Goal: Task Accomplishment & Management: Manage account settings

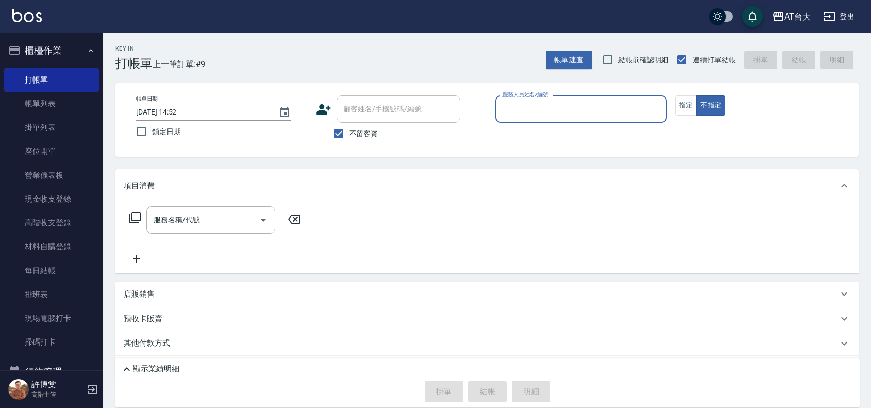
click at [536, 114] on input "服務人員姓名/編號" at bounding box center [581, 109] width 162 height 18
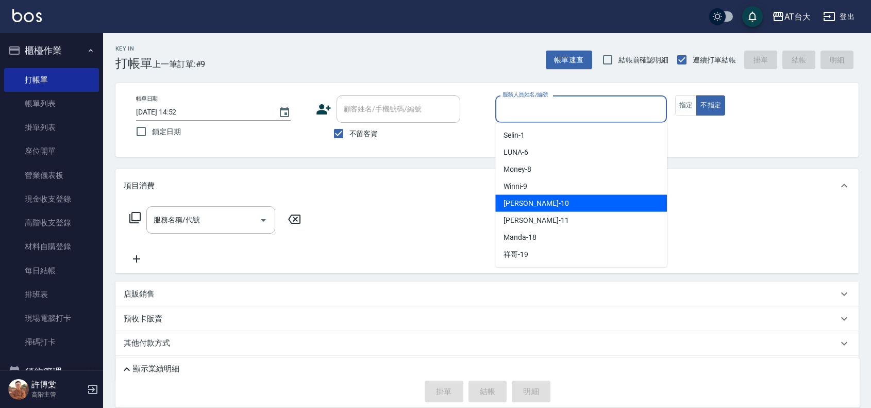
click at [537, 199] on div "JOJO -10" at bounding box center [581, 203] width 172 height 17
type input "JOJO-10"
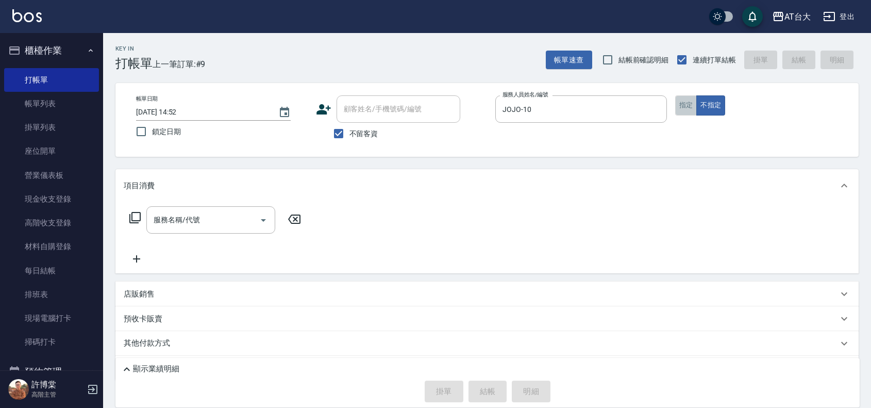
click at [686, 105] on button "指定" at bounding box center [686, 105] width 22 height 20
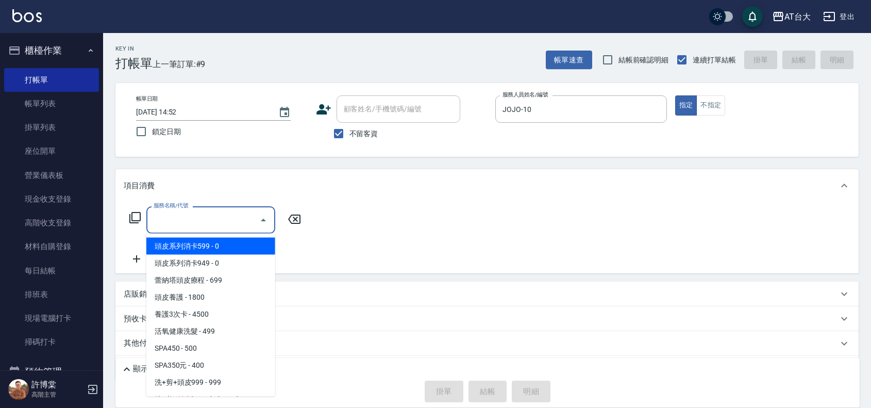
click at [228, 217] on input "服務名稱/代號" at bounding box center [203, 220] width 104 height 18
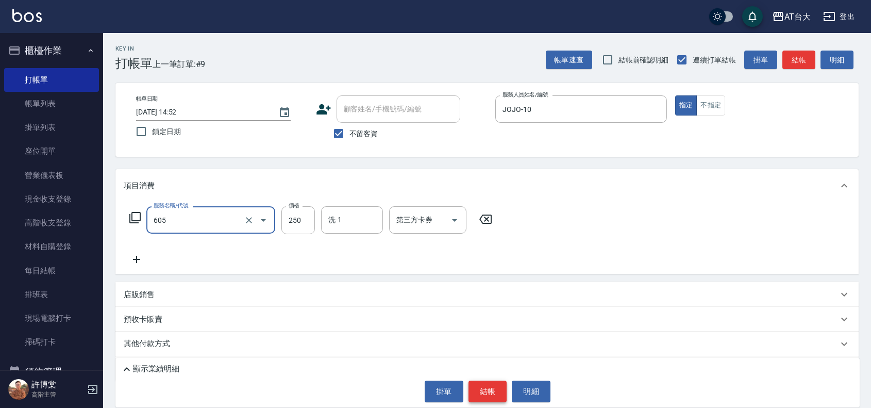
type input "洗髮 (女)(605)"
click at [491, 387] on button "結帳" at bounding box center [487, 391] width 39 height 22
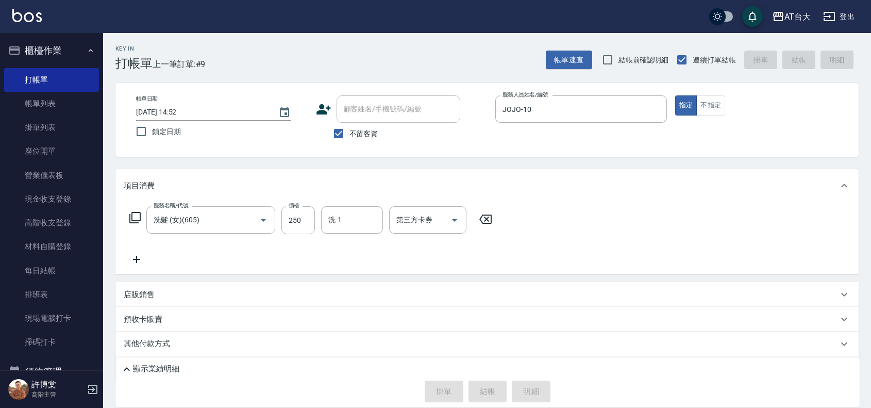
type input "2025/08/13 16:23"
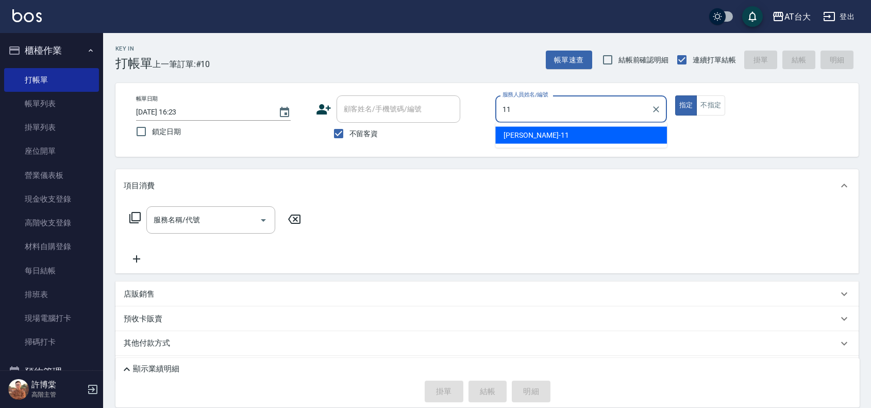
type input "Yvonne-11"
type button "true"
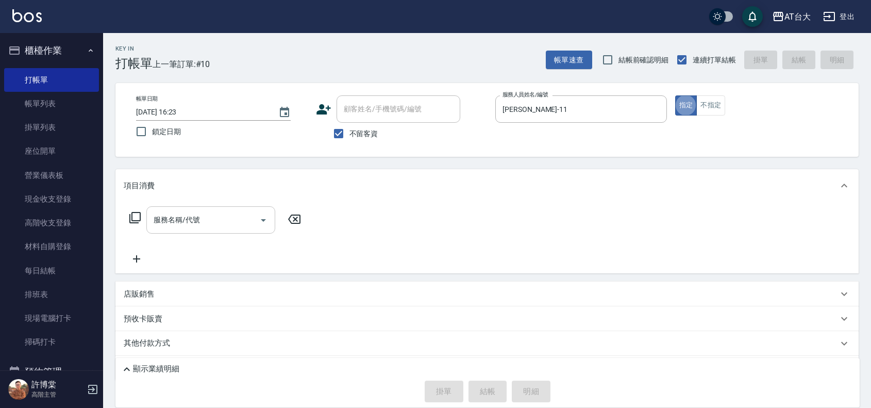
click at [233, 215] on input "服務名稱/代號" at bounding box center [203, 220] width 104 height 18
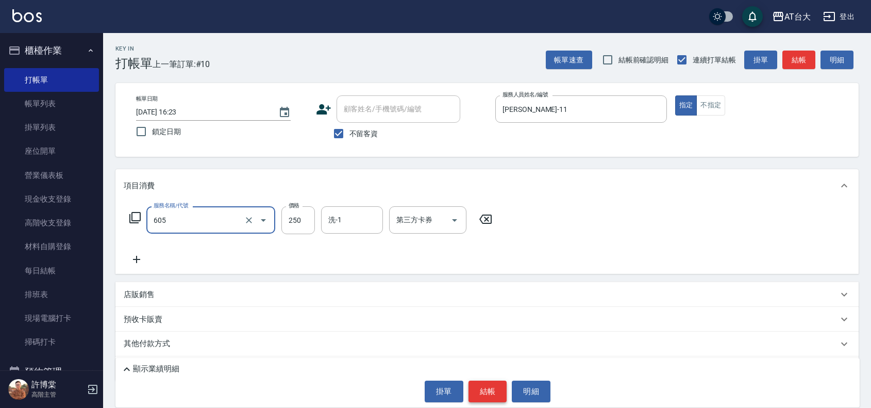
type input "洗髮 (女)(605)"
click at [493, 393] on button "結帳" at bounding box center [487, 391] width 39 height 22
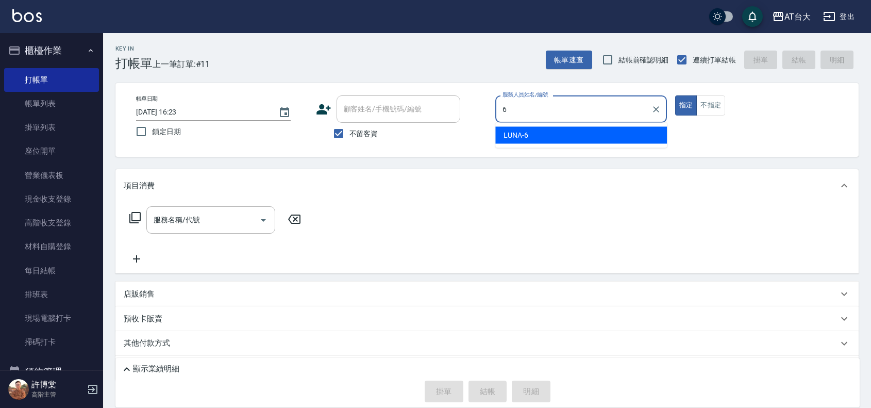
type input "LUNA-6"
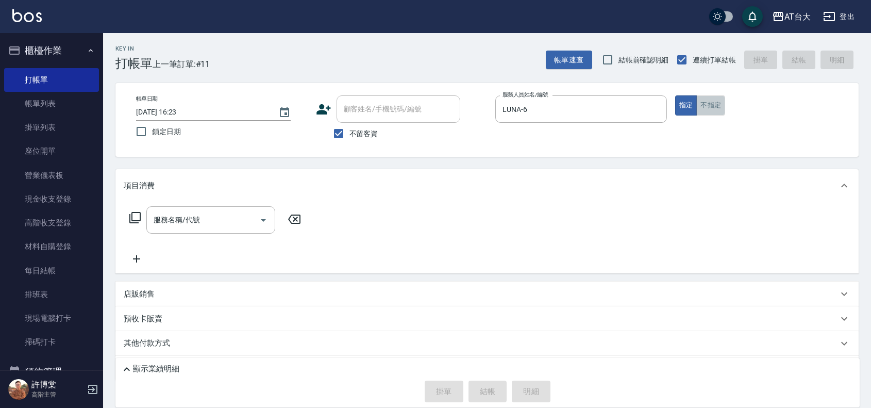
click at [704, 111] on button "不指定" at bounding box center [710, 105] width 29 height 20
type button "false"
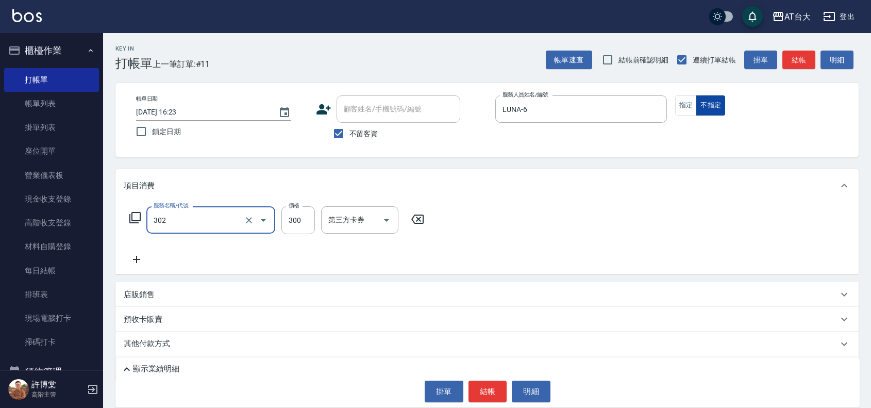
type input "剪髮(302)"
type input "450"
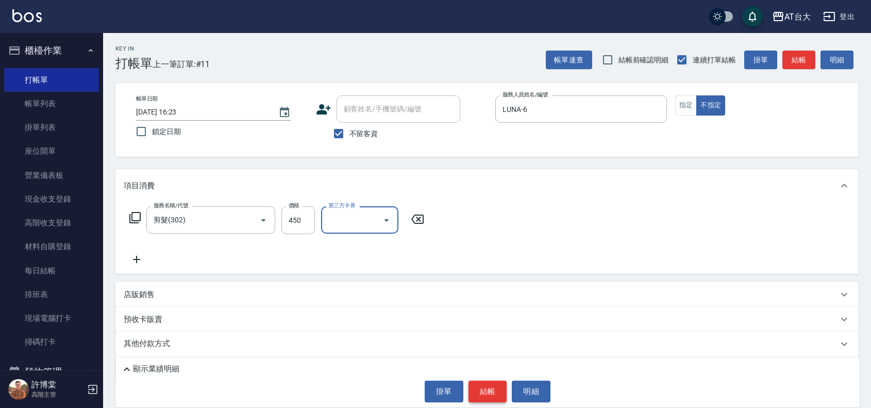
click at [498, 390] on button "結帳" at bounding box center [487, 391] width 39 height 22
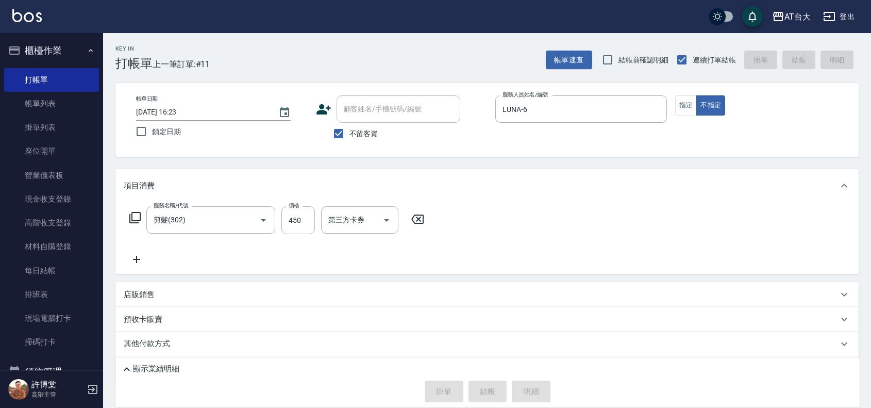
type input "2025/08/13 16:52"
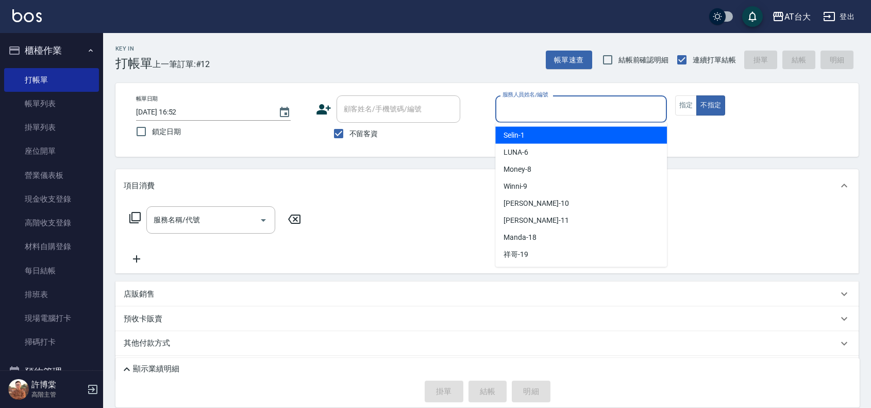
click at [539, 106] on input "服務人員姓名/編號" at bounding box center [581, 109] width 162 height 18
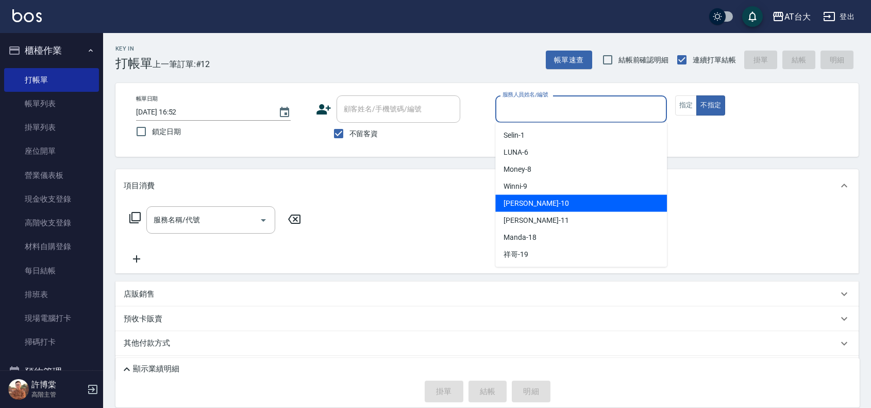
click at [543, 205] on div "JOJO -10" at bounding box center [581, 203] width 172 height 17
type input "JOJO-10"
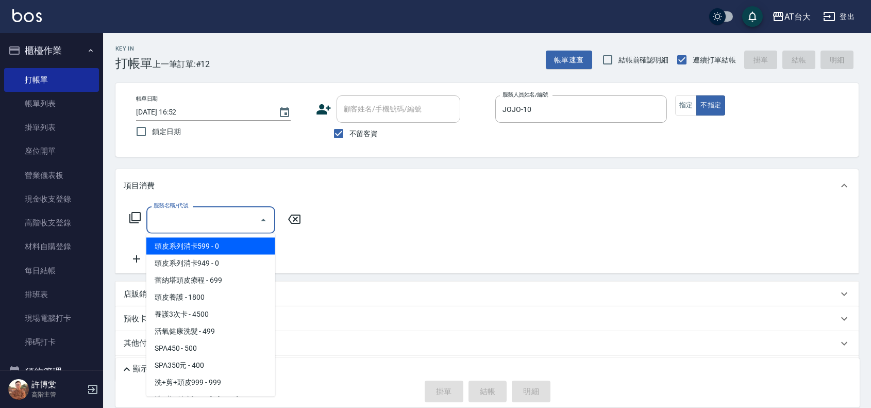
click at [187, 220] on input "服務名稱/代號" at bounding box center [203, 220] width 104 height 18
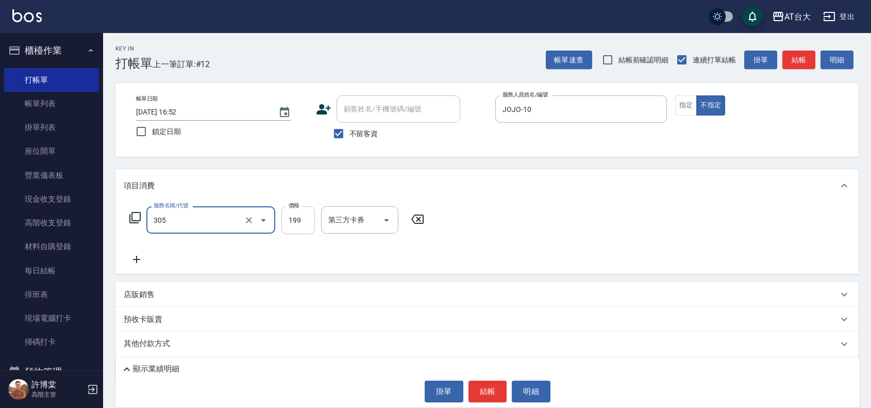
type input "剪髮(305)"
click at [307, 218] on input "199" at bounding box center [297, 220] width 33 height 28
type input "250"
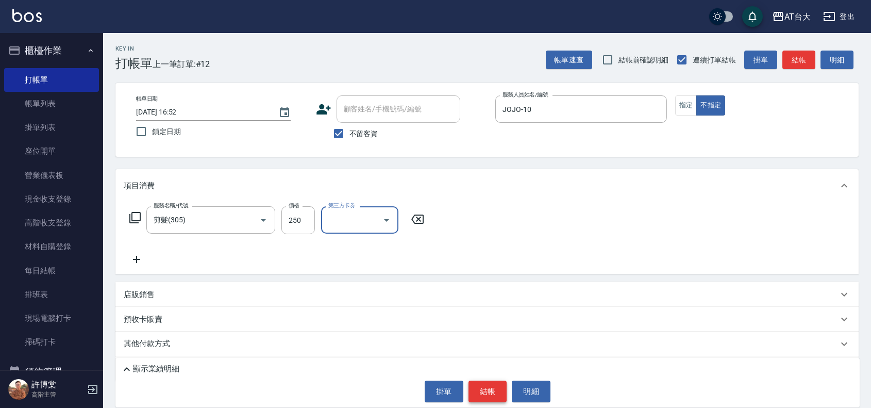
click at [485, 382] on button "結帳" at bounding box center [487, 391] width 39 height 22
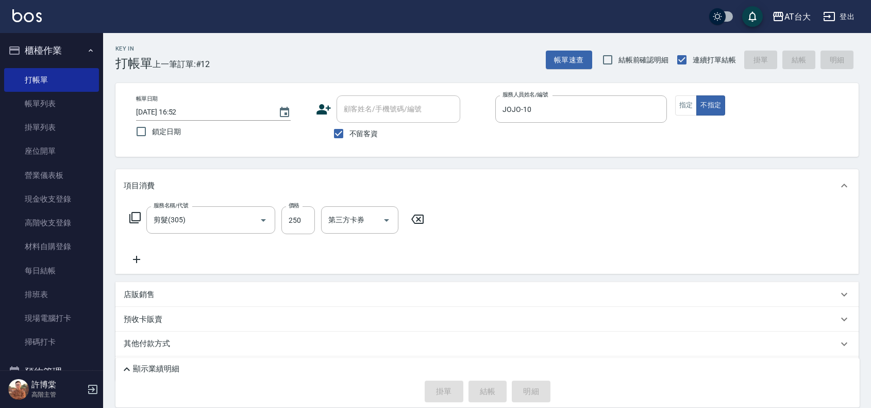
type input "2025/08/13 17:01"
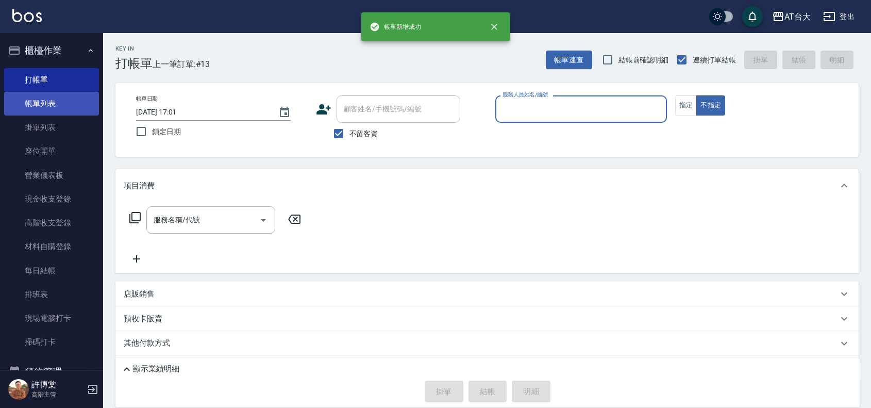
click at [40, 96] on link "帳單列表" at bounding box center [51, 104] width 95 height 24
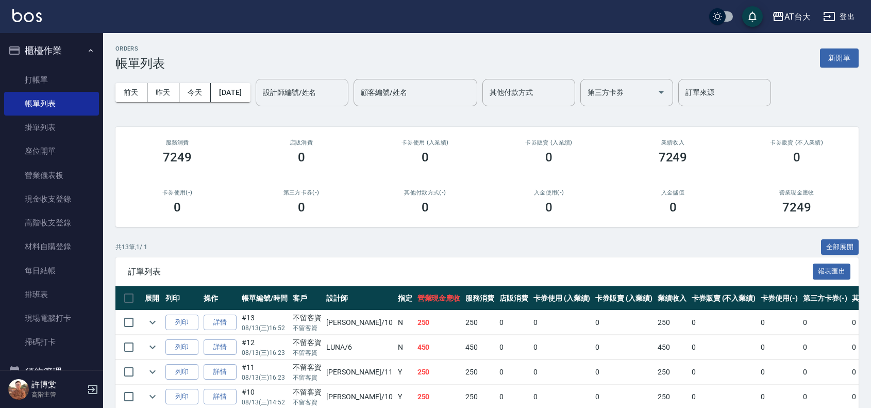
click at [304, 94] on input "設計師編號/姓名" at bounding box center [301, 92] width 83 height 18
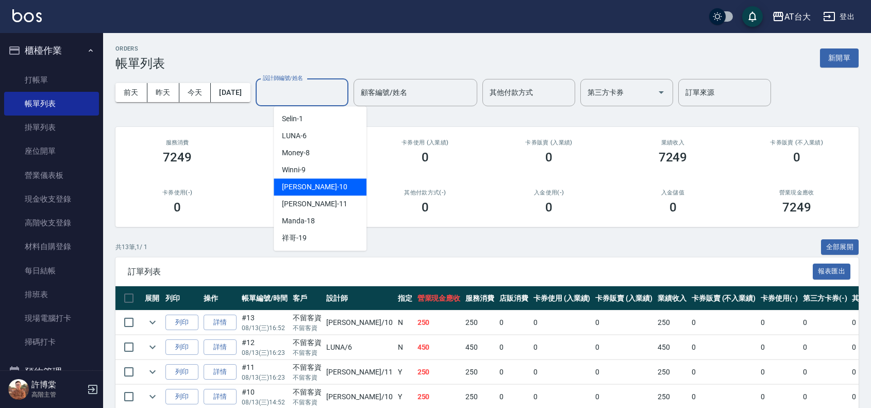
click at [325, 191] on div "JOJO -10" at bounding box center [320, 186] width 93 height 17
type input "JOJO-10"
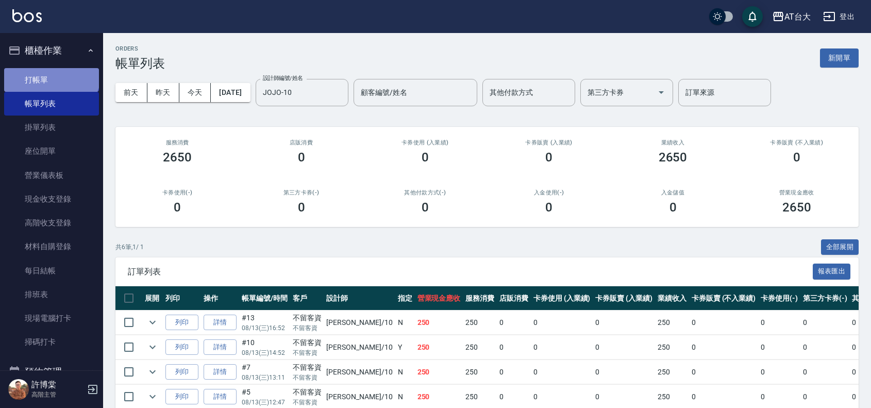
click at [51, 71] on link "打帳單" at bounding box center [51, 80] width 95 height 24
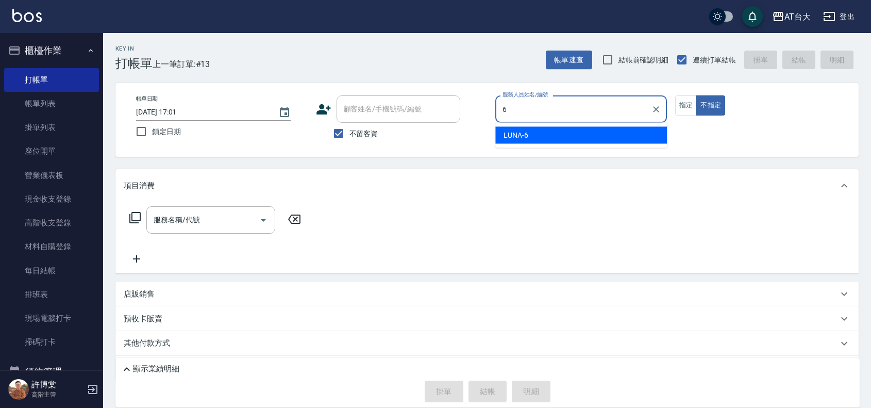
type input "LUNA-6"
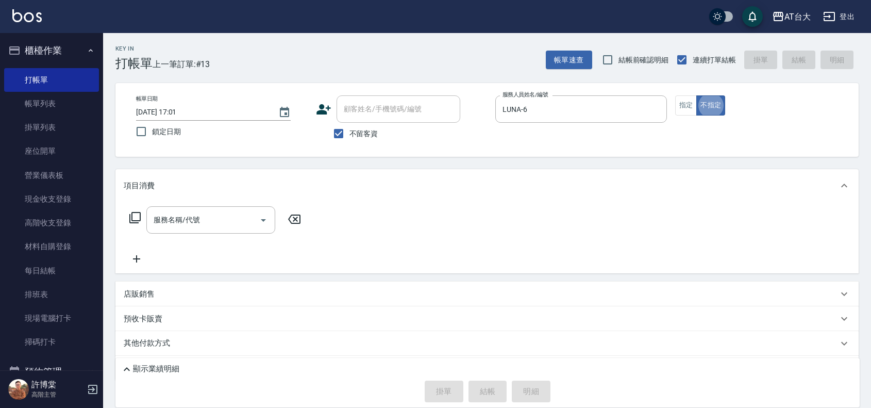
type button "false"
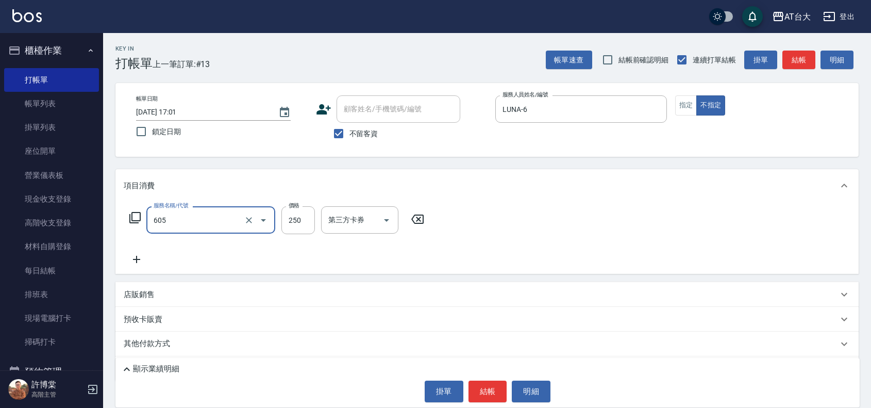
type input "洗髮 (女)(605)"
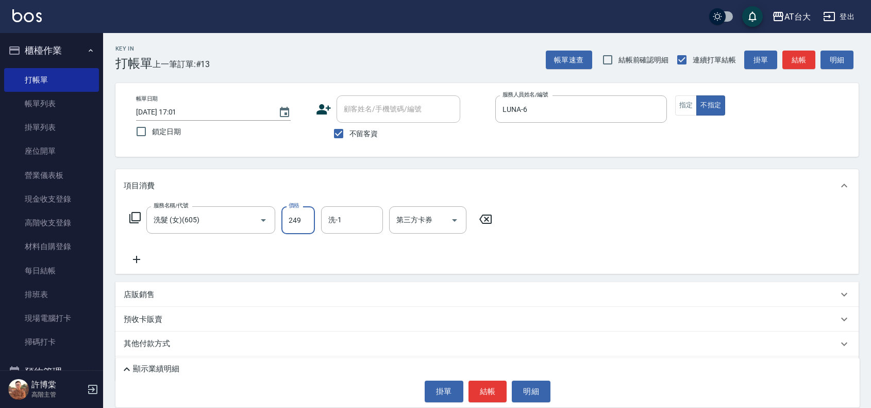
type input "249"
click at [442, 228] on input "第三方卡券" at bounding box center [420, 220] width 53 height 18
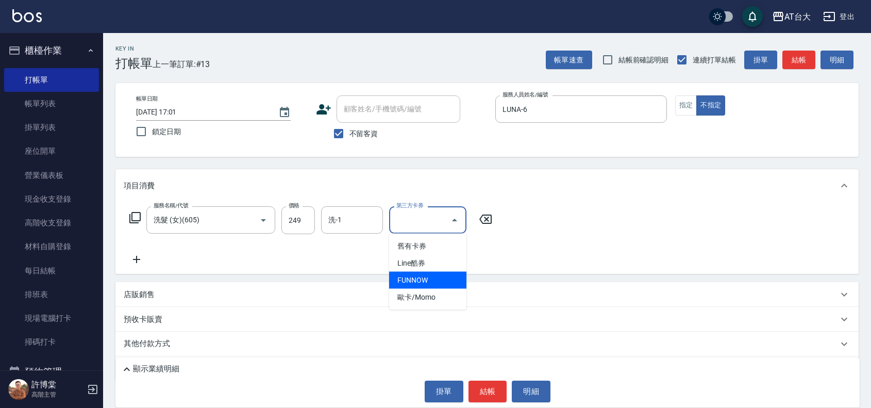
click at [427, 285] on span "FUNNOW" at bounding box center [427, 280] width 77 height 17
type input "FUNNOW"
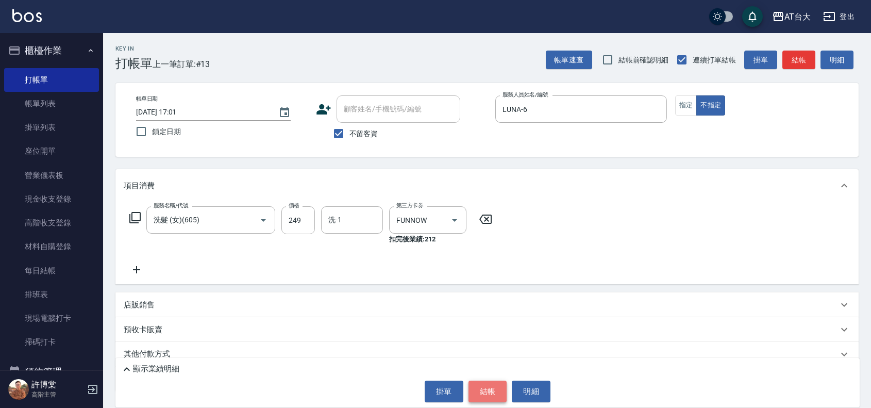
click at [483, 388] on button "結帳" at bounding box center [487, 391] width 39 height 22
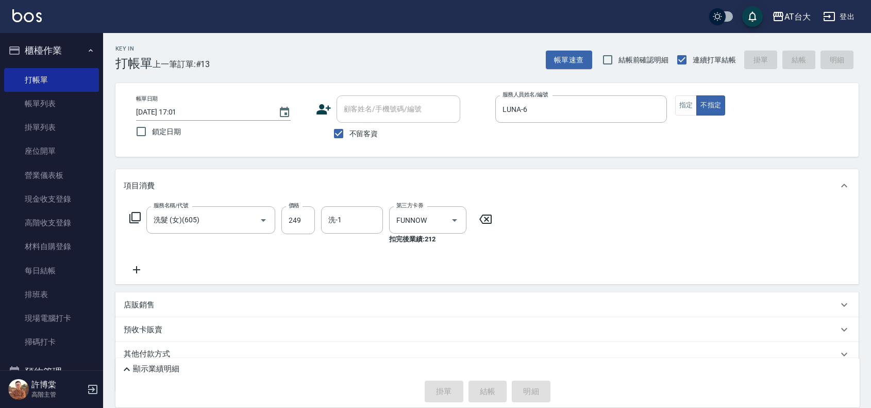
type input "2025/08/13 17:16"
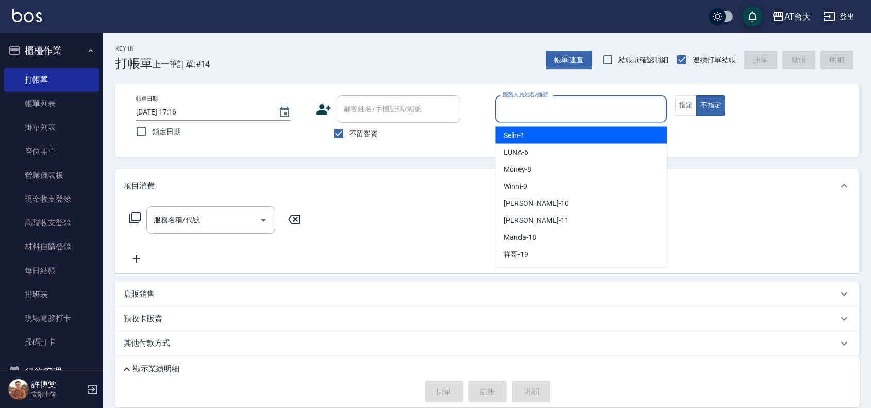
click at [599, 102] on input "服務人員姓名/編號" at bounding box center [581, 109] width 162 height 18
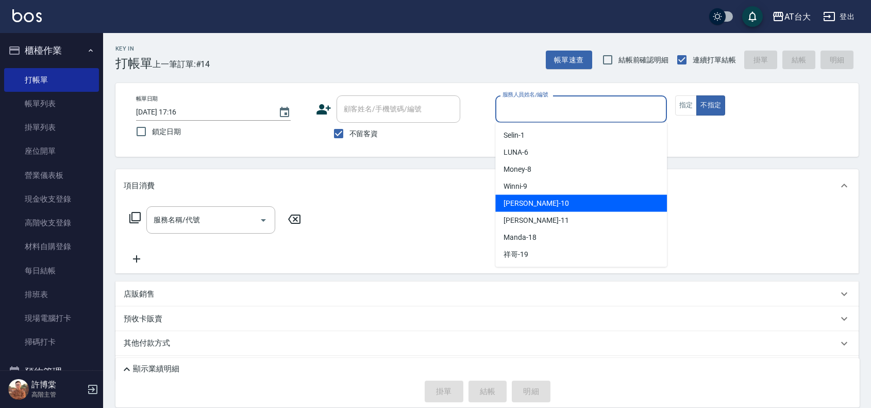
click at [560, 202] on div "JOJO -10" at bounding box center [581, 203] width 172 height 17
type input "JOJO-10"
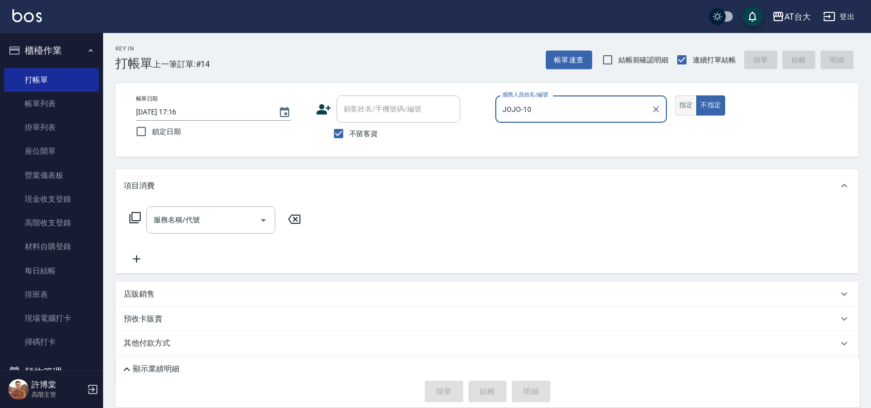
click at [689, 108] on button "指定" at bounding box center [686, 105] width 22 height 20
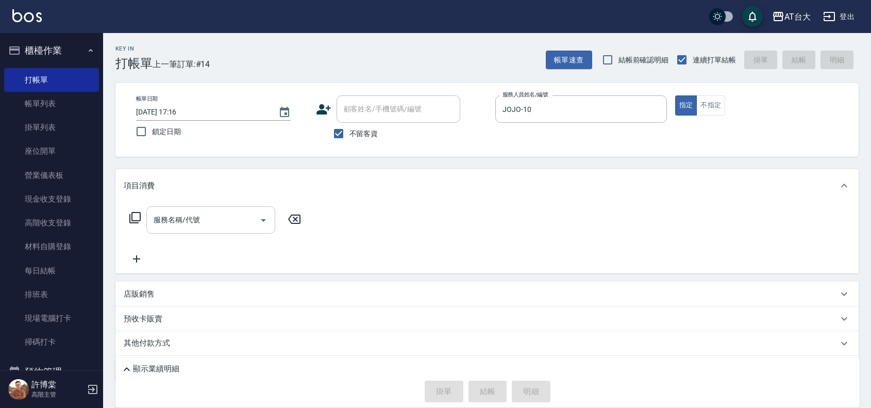
click at [238, 215] on input "服務名稱/代號" at bounding box center [203, 220] width 104 height 18
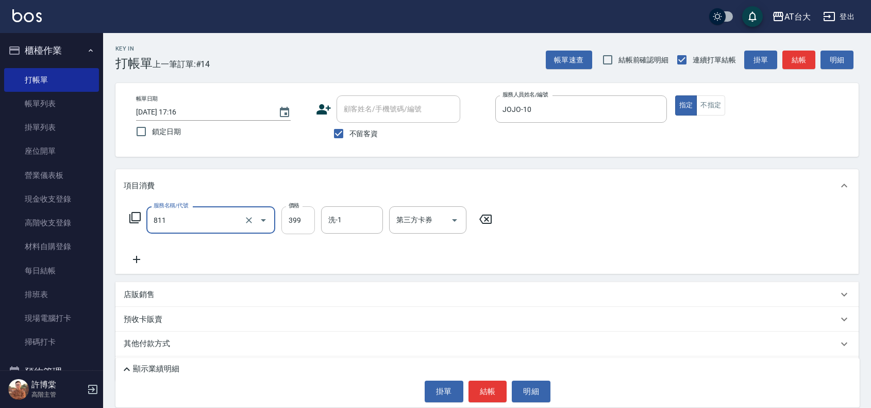
type input "洗+剪(811)"
click at [295, 222] on input "399" at bounding box center [297, 220] width 33 height 28
type input "1200"
drag, startPoint x: 505, startPoint y: 395, endPoint x: 500, endPoint y: 398, distance: 5.3
click at [502, 397] on button "結帳" at bounding box center [487, 391] width 39 height 22
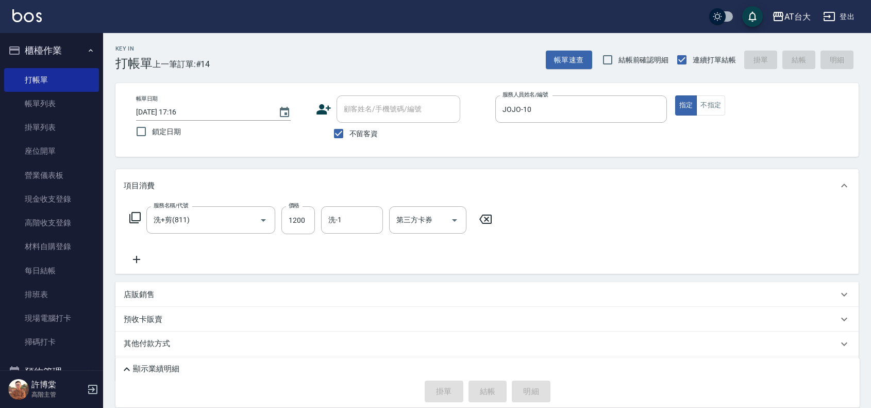
click at [497, 389] on div "掛單 結帳 明細" at bounding box center [488, 391] width 734 height 22
type input "2025/08/13 17:28"
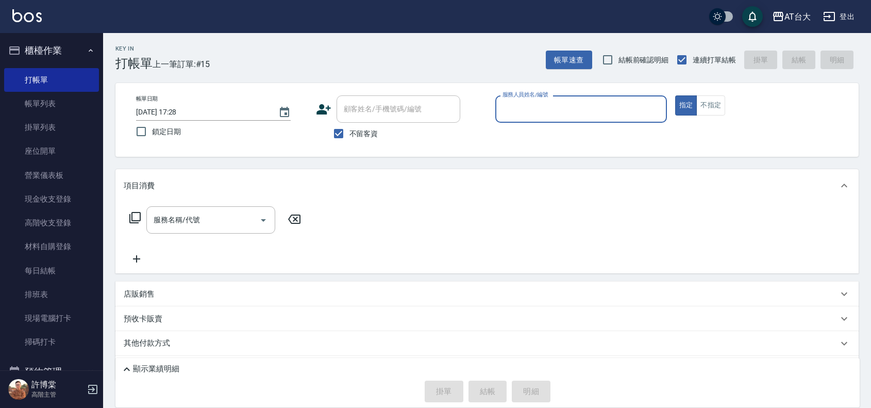
click at [675, 95] on button "指定" at bounding box center [686, 105] width 22 height 20
type button "true"
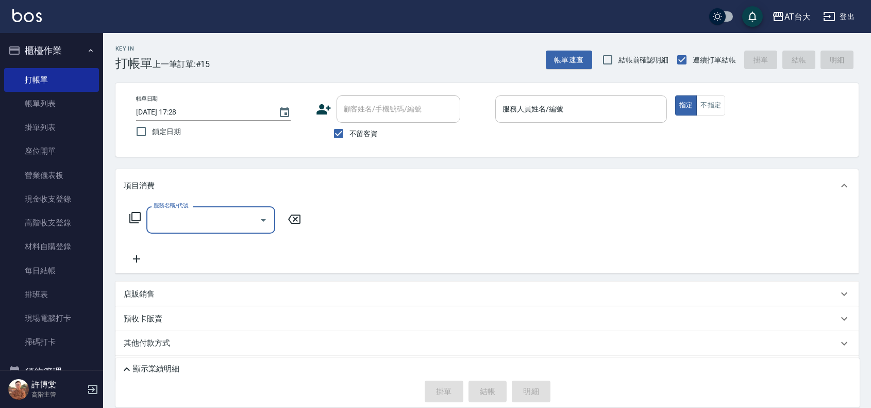
click at [539, 98] on div "服務人員姓名/編號" at bounding box center [581, 108] width 172 height 27
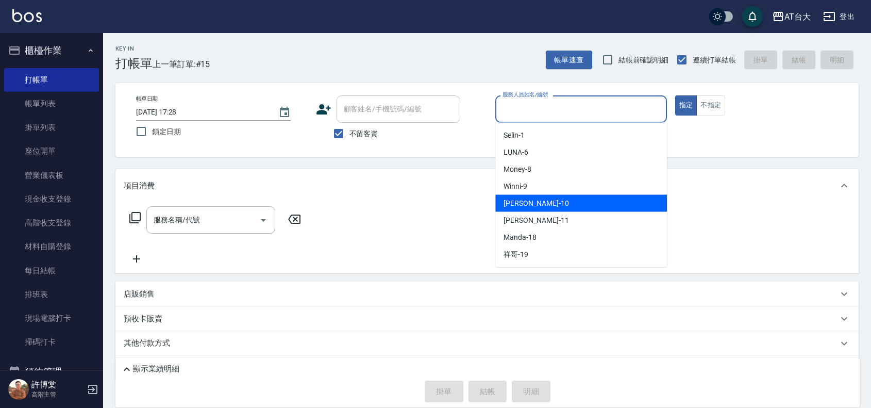
click at [527, 198] on span "JOJO -10" at bounding box center [535, 203] width 65 height 11
type input "JOJO-10"
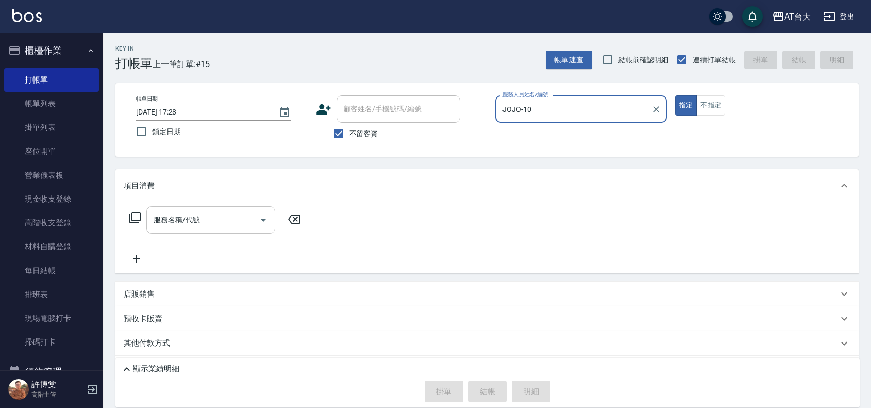
click at [215, 222] on input "服務名稱/代號" at bounding box center [203, 220] width 104 height 18
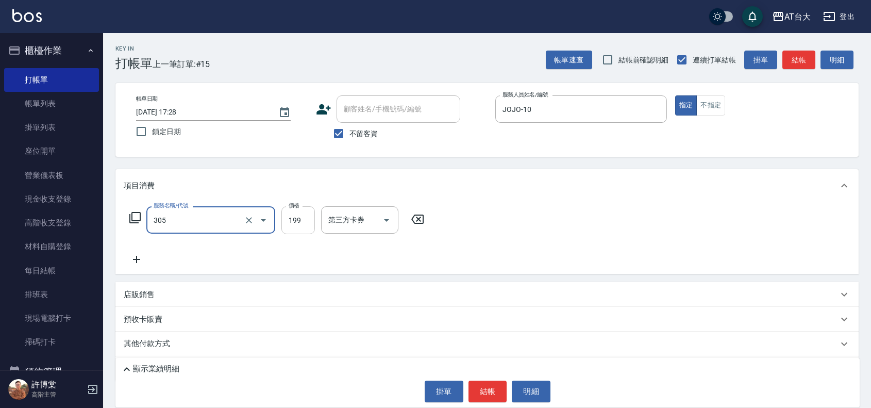
type input "剪髮(305)"
click at [301, 220] on input "199" at bounding box center [297, 220] width 33 height 28
type input "2400"
click at [478, 396] on button "結帳" at bounding box center [487, 391] width 39 height 22
type input "2025/08/13 17:54"
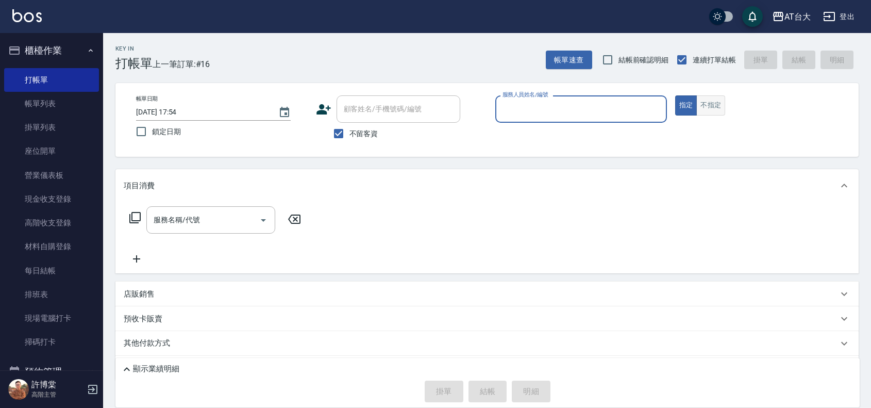
click at [704, 102] on button "不指定" at bounding box center [710, 105] width 29 height 20
click at [592, 112] on input "服務人員姓名/編號" at bounding box center [581, 109] width 162 height 18
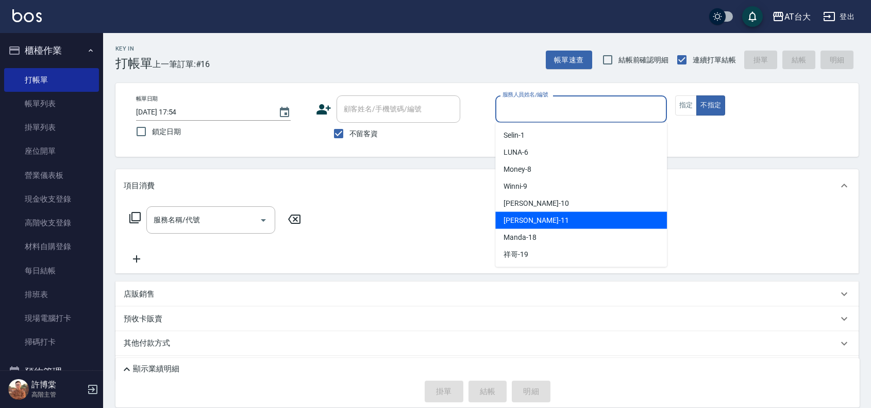
click at [514, 217] on span "Yvonne -11" at bounding box center [535, 220] width 65 height 11
type input "Yvonne-11"
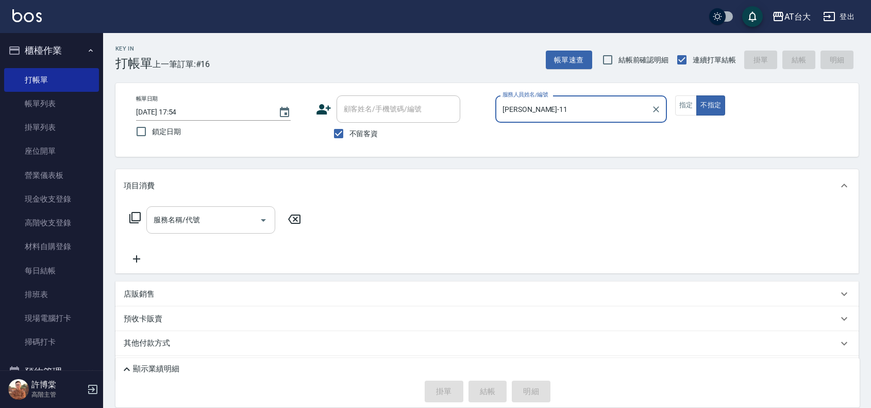
click at [181, 220] on input "服務名稱/代號" at bounding box center [203, 220] width 104 height 18
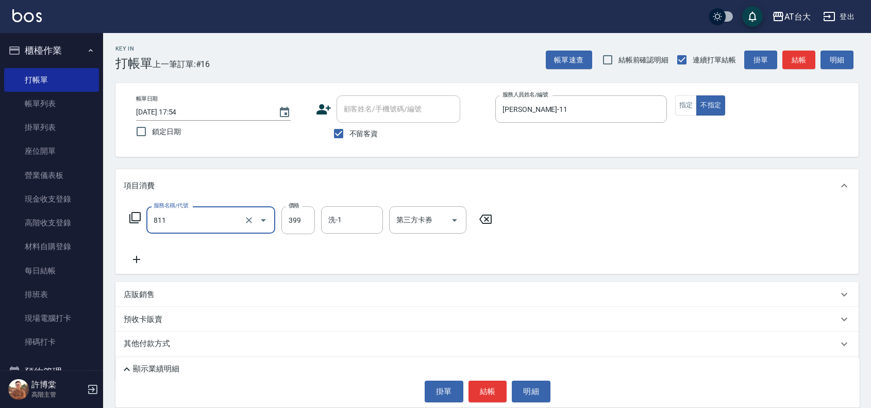
type input "洗+剪(811)"
click at [181, 220] on input "洗+剪(811)" at bounding box center [196, 220] width 91 height 18
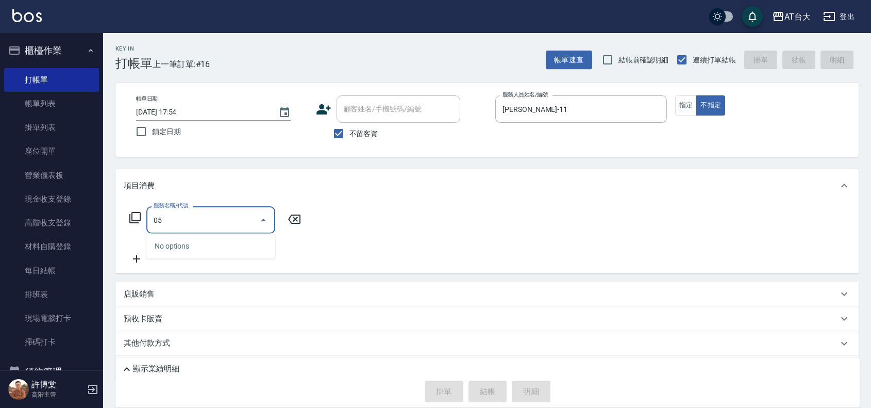
type input "0"
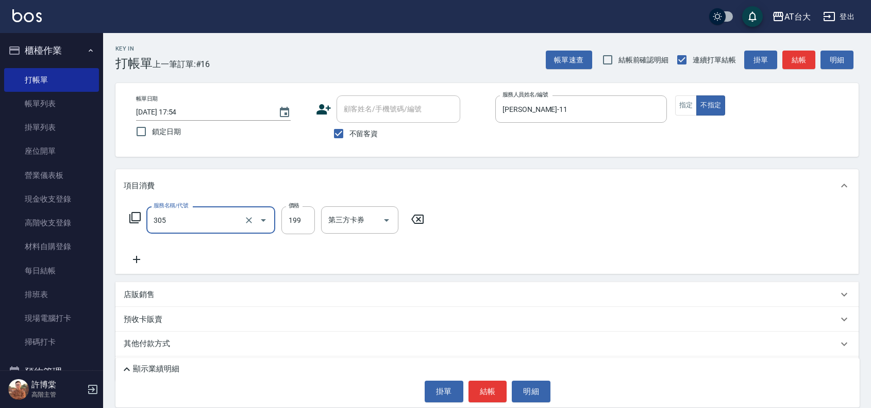
type input "剪髮(305)"
type input "250"
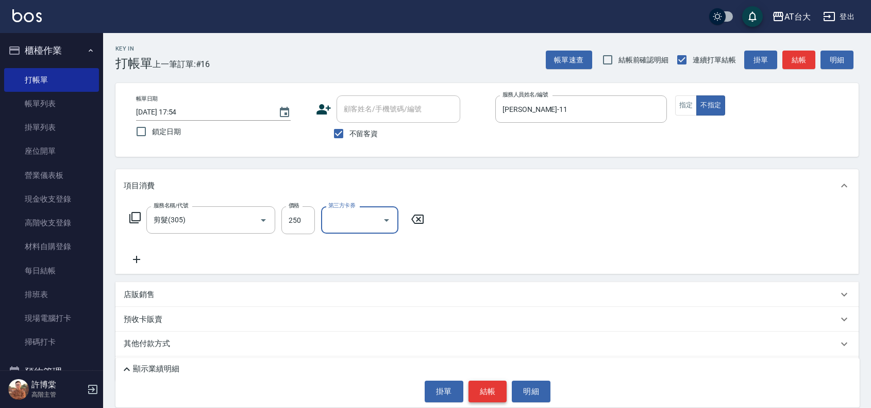
click at [493, 392] on button "結帳" at bounding box center [487, 391] width 39 height 22
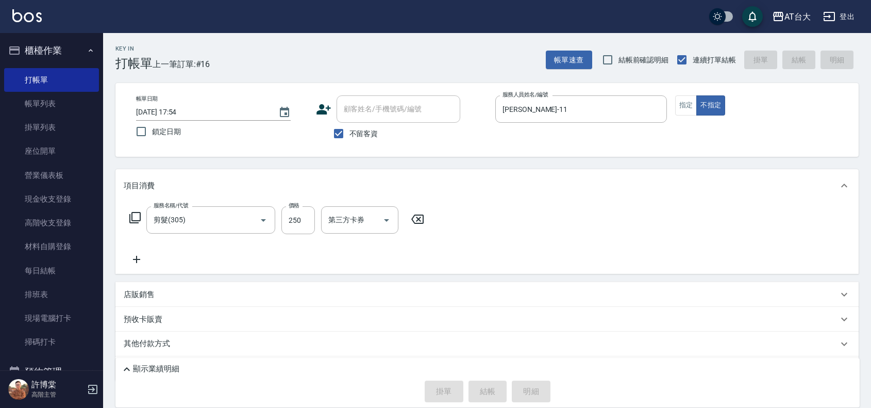
type input "2025/08/13 18:22"
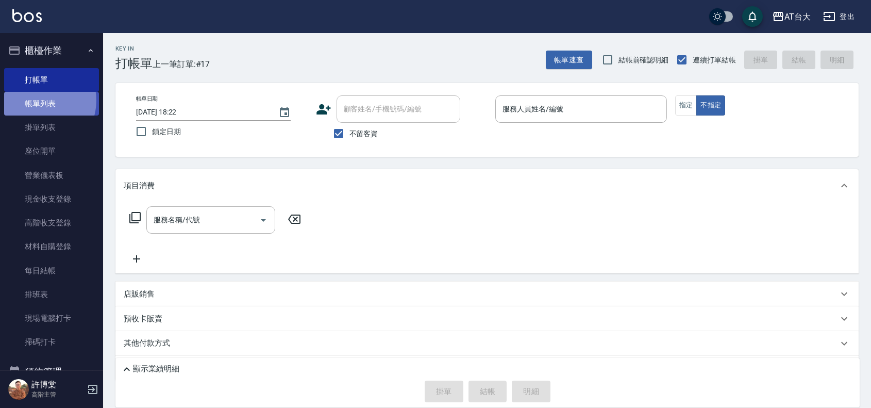
click at [40, 99] on link "帳單列表" at bounding box center [51, 104] width 95 height 24
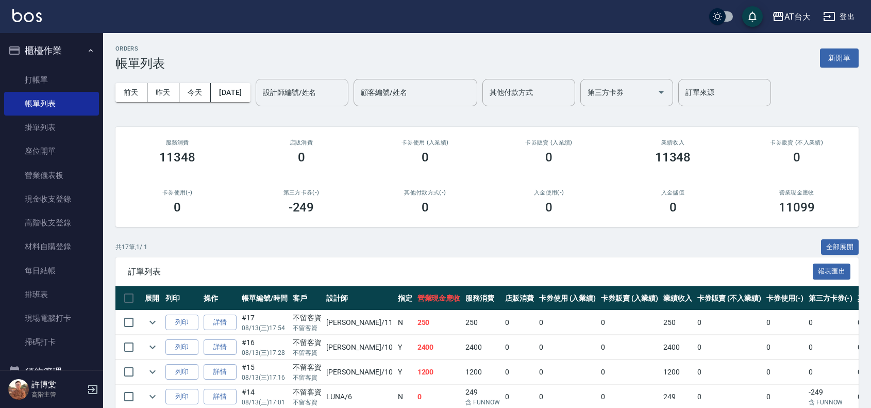
click at [338, 88] on input "設計師編號/姓名" at bounding box center [301, 92] width 83 height 18
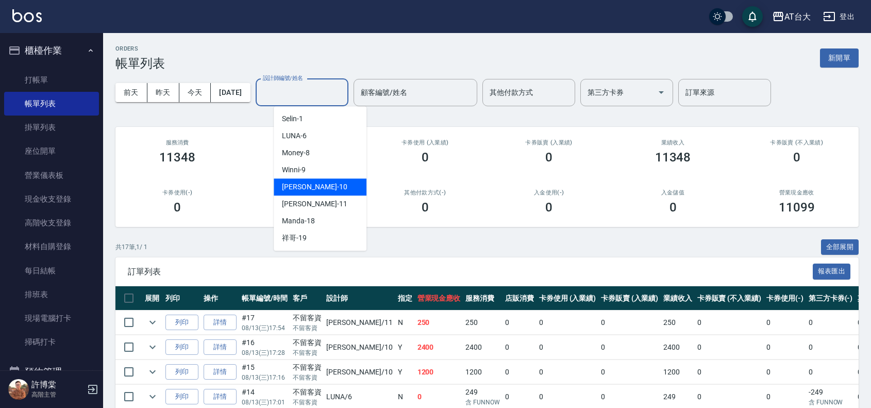
click at [341, 183] on div "JOJO -10" at bounding box center [320, 186] width 93 height 17
type input "JOJO-10"
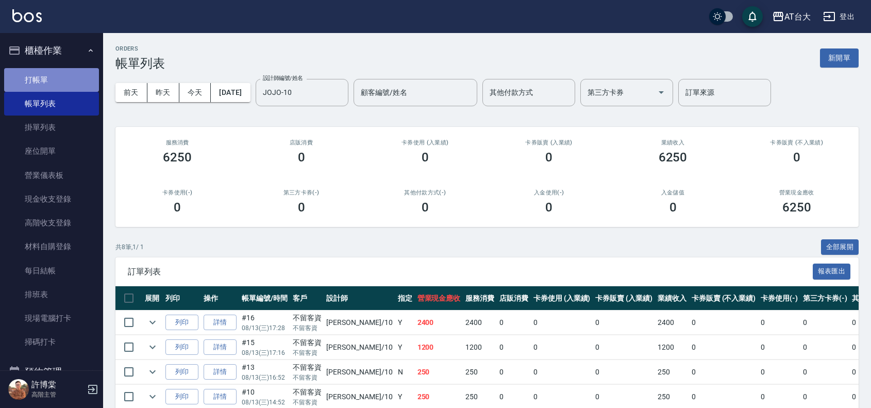
click at [55, 69] on link "打帳單" at bounding box center [51, 80] width 95 height 24
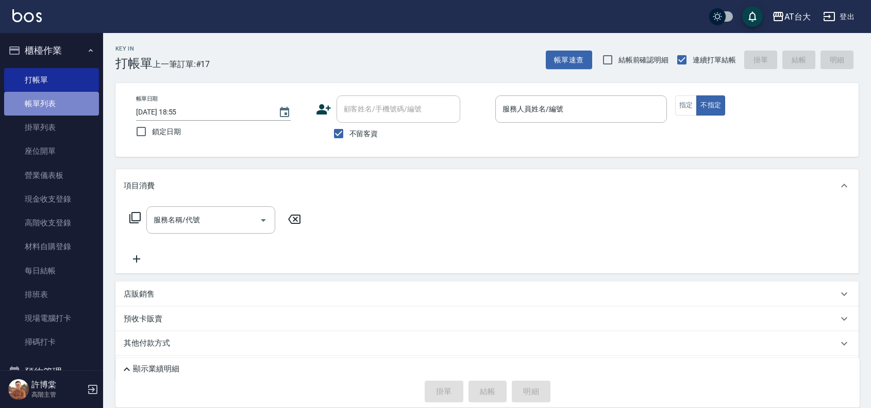
click at [69, 112] on link "帳單列表" at bounding box center [51, 104] width 95 height 24
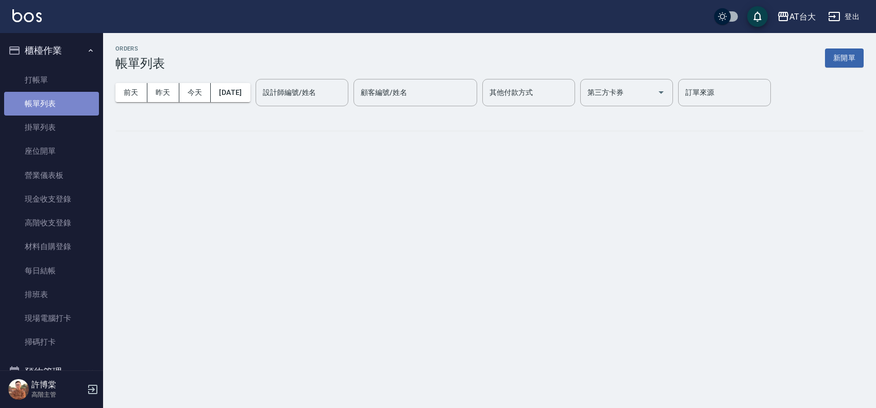
click at [69, 112] on link "帳單列表" at bounding box center [51, 104] width 95 height 24
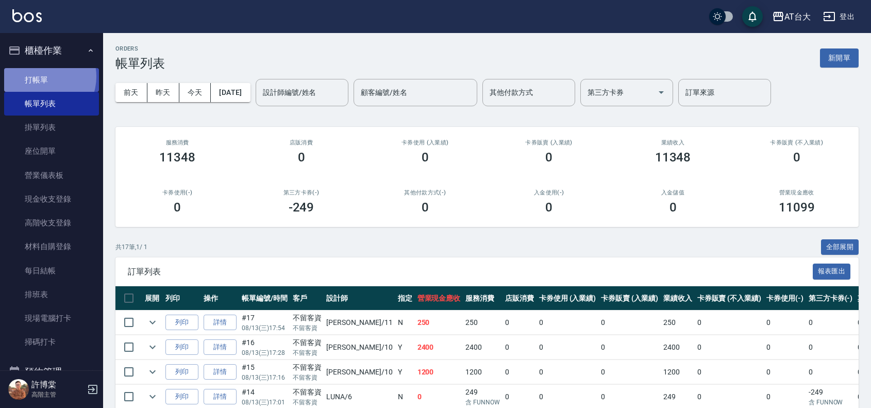
click at [43, 76] on link "打帳單" at bounding box center [51, 80] width 95 height 24
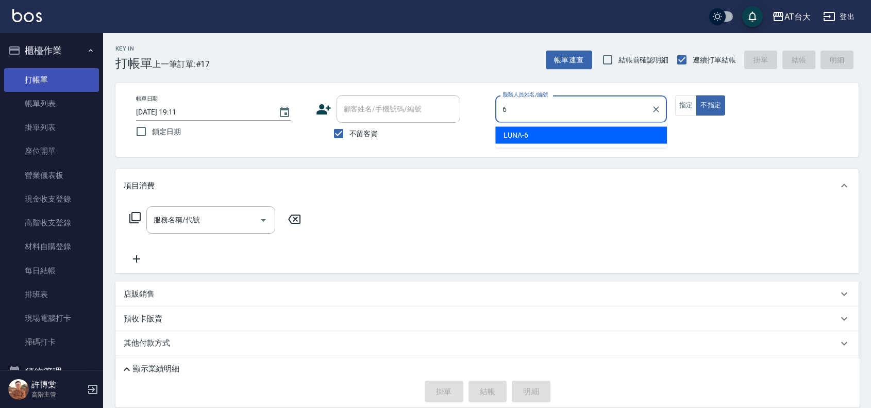
type input "LUNA-6"
type button "false"
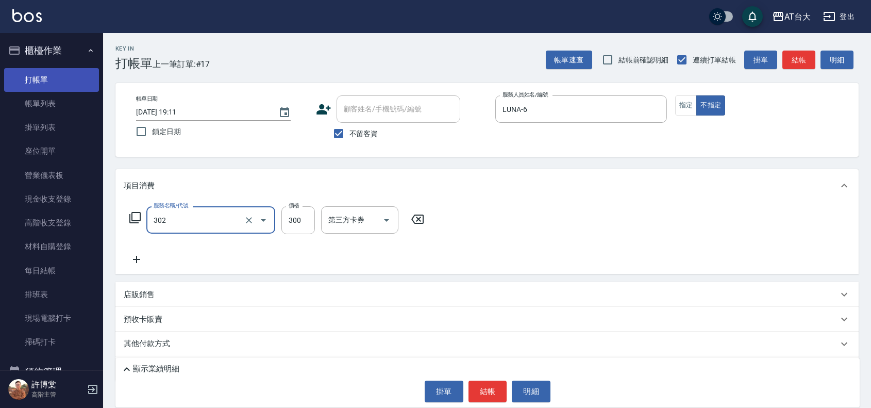
type input "剪髮(302)"
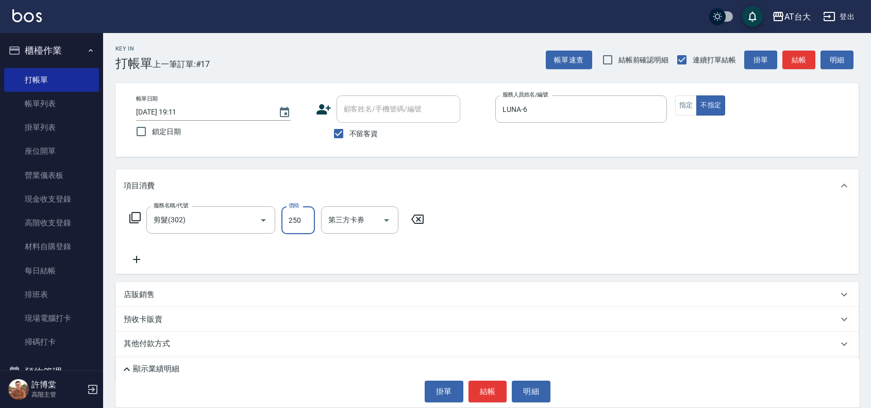
type input "250"
click at [487, 393] on button "結帳" at bounding box center [487, 391] width 39 height 22
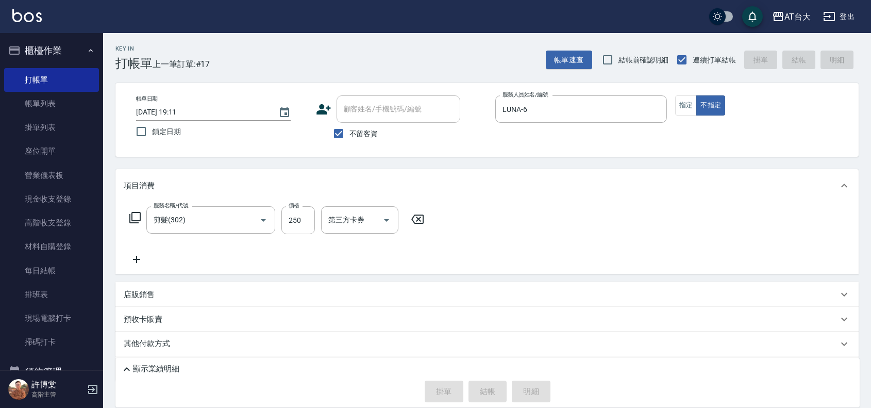
type input "2025/08/13 19:30"
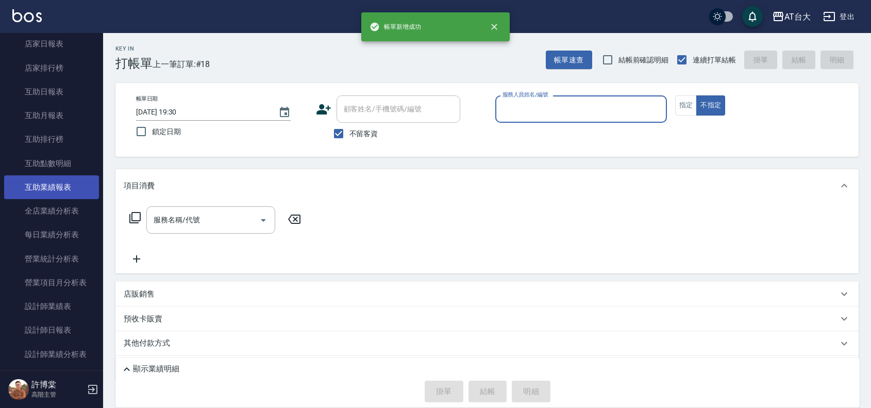
scroll to position [515, 0]
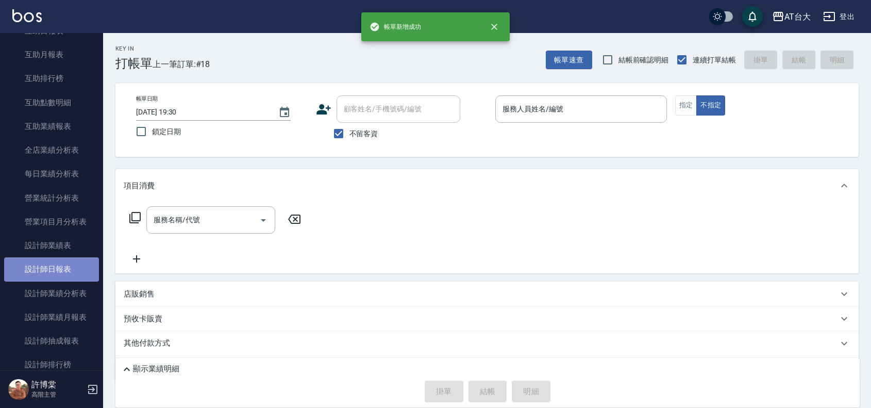
click at [63, 268] on link "設計師日報表" at bounding box center [51, 269] width 95 height 24
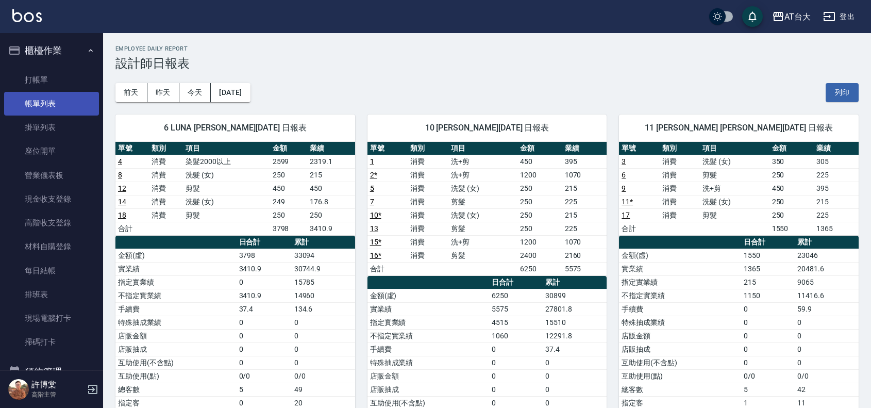
click at [57, 109] on link "帳單列表" at bounding box center [51, 104] width 95 height 24
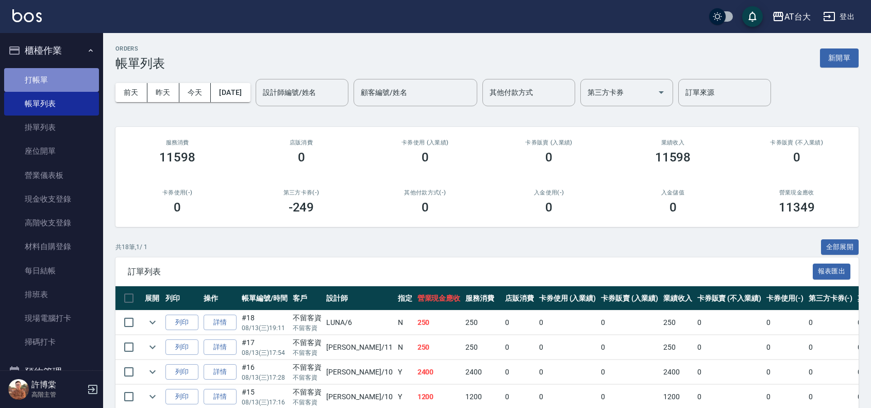
click at [61, 81] on link "打帳單" at bounding box center [51, 80] width 95 height 24
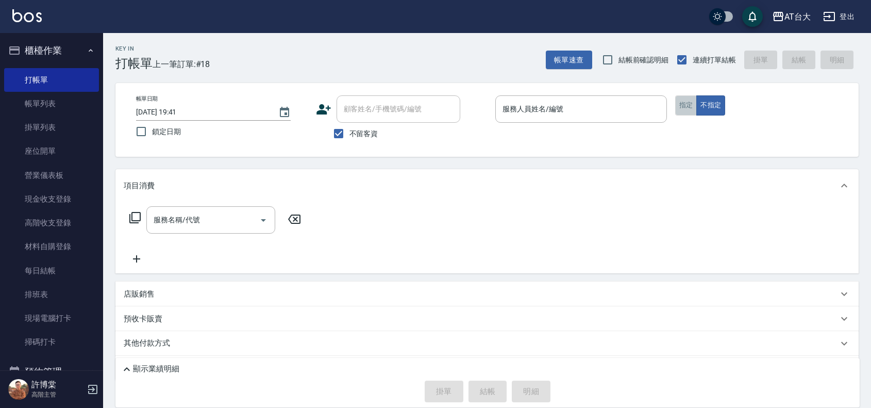
click at [686, 109] on button "指定" at bounding box center [686, 105] width 22 height 20
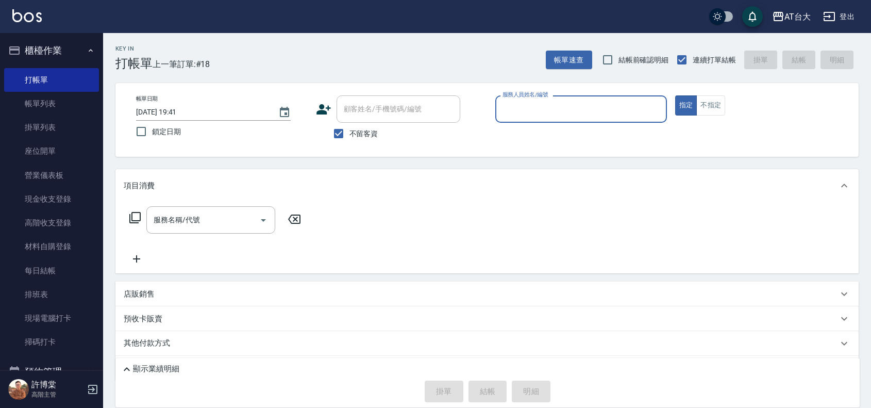
click at [610, 110] on input "服務人員姓名/編號" at bounding box center [581, 109] width 162 height 18
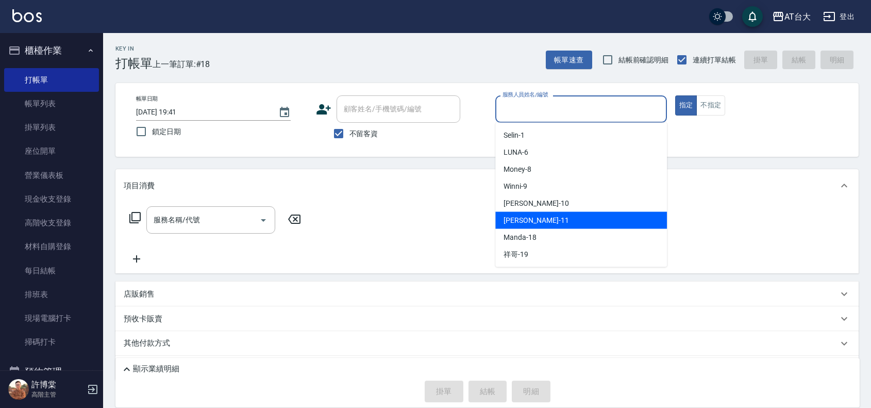
click at [545, 218] on div "Yvonne -11" at bounding box center [581, 220] width 172 height 17
type input "Yvonne-11"
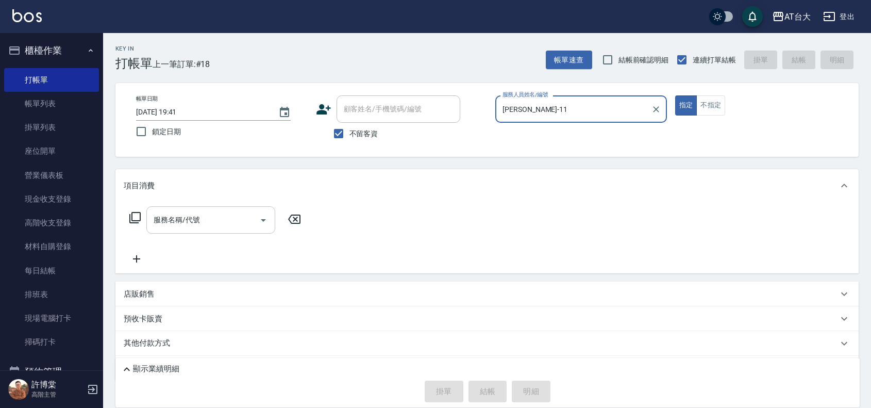
click at [163, 215] on div "服務名稱/代號 服務名稱/代號" at bounding box center [210, 219] width 129 height 27
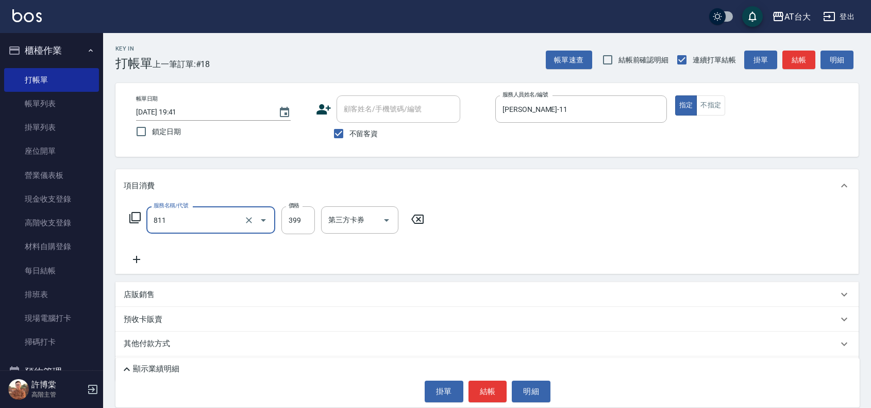
type input "洗+剪(811)"
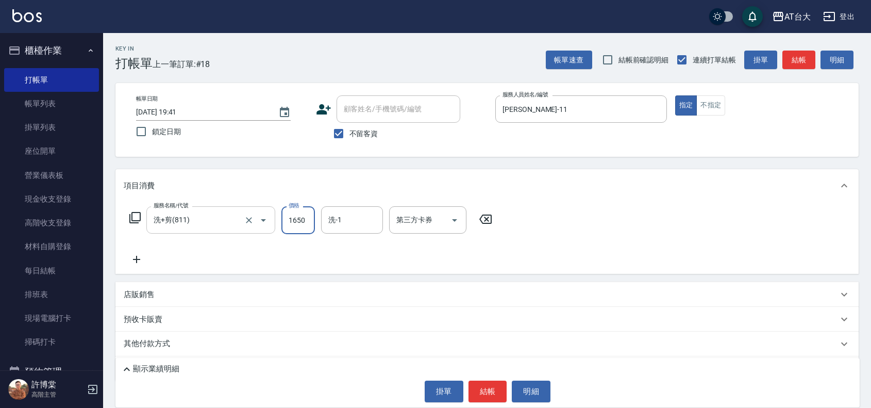
type input "1650"
click at [485, 390] on button "結帳" at bounding box center [487, 391] width 39 height 22
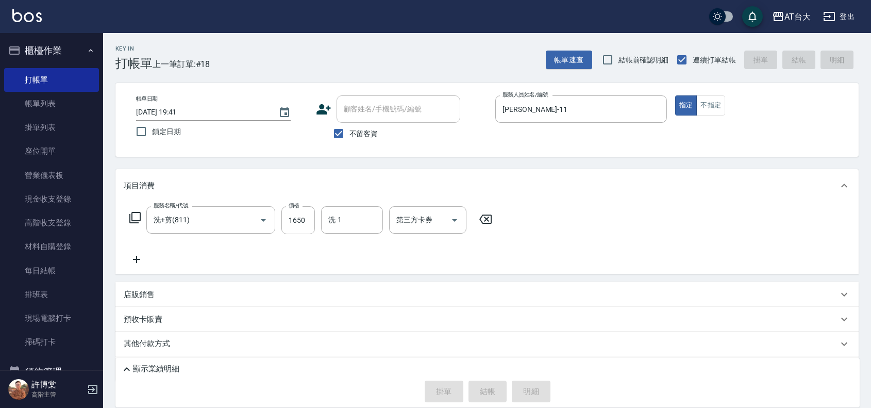
type input "2025/08/13 19:43"
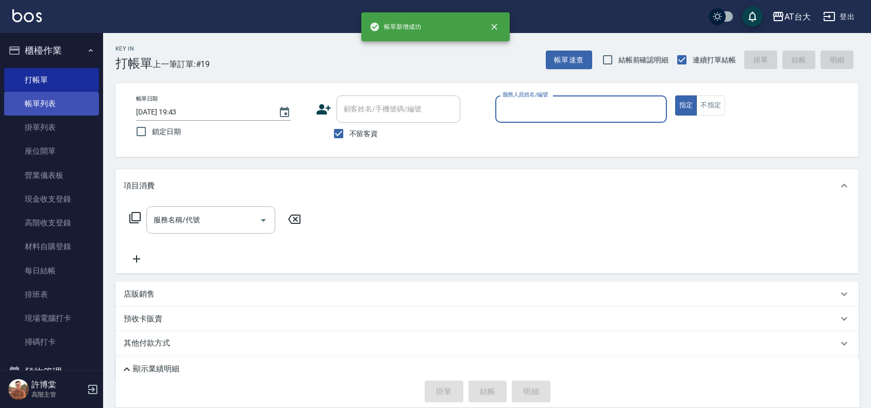
click at [61, 103] on link "帳單列表" at bounding box center [51, 104] width 95 height 24
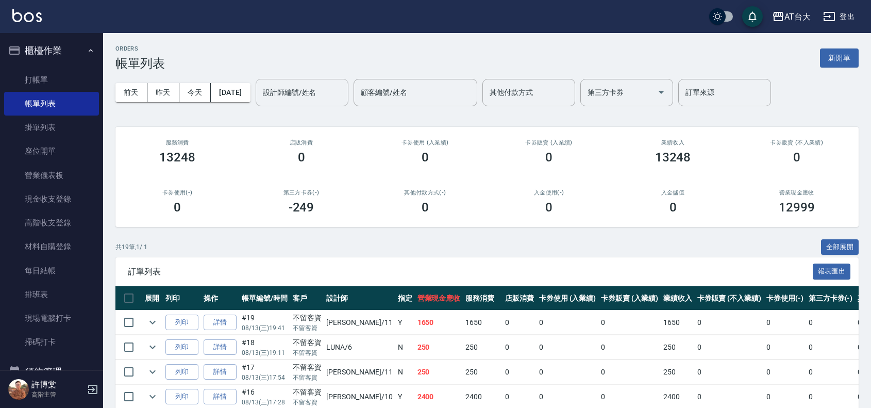
click at [328, 93] on input "設計師編號/姓名" at bounding box center [301, 92] width 83 height 18
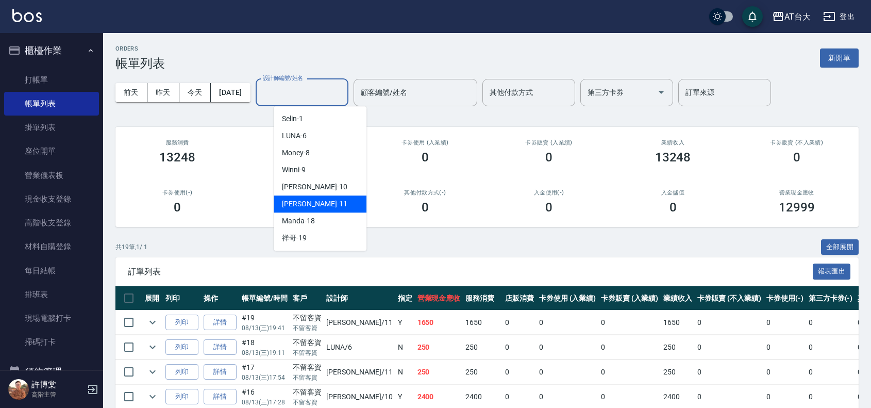
click at [326, 205] on div "Yvonne -11" at bounding box center [320, 203] width 93 height 17
type input "Yvonne-11"
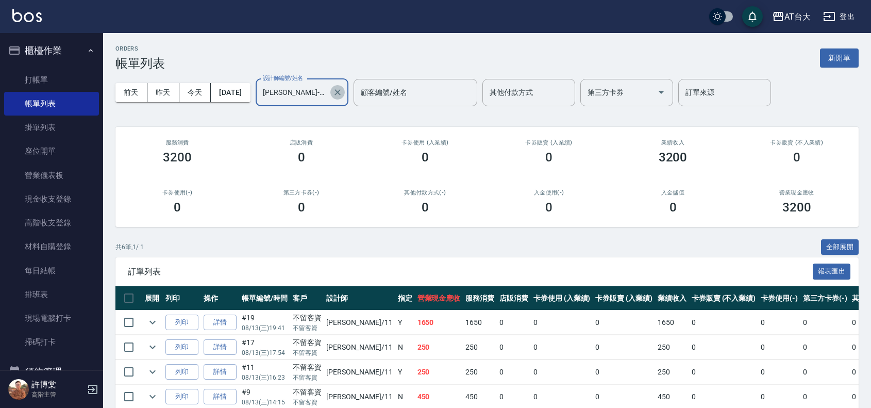
click at [343, 94] on icon "Clear" at bounding box center [337, 92] width 10 height 10
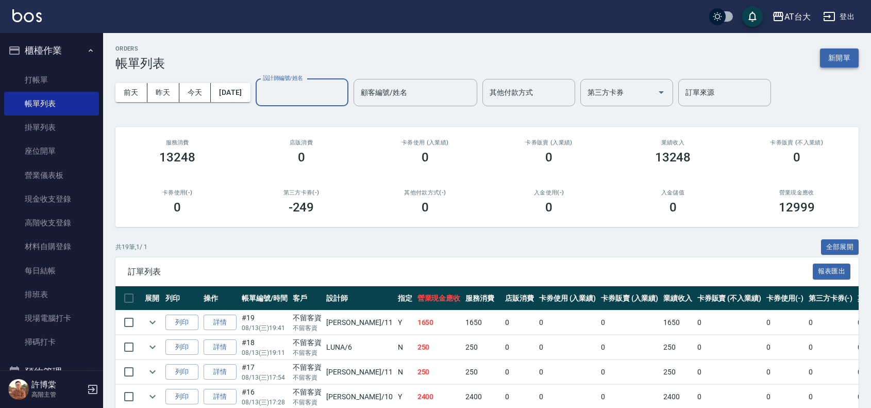
click at [843, 60] on button "新開單" at bounding box center [839, 57] width 39 height 19
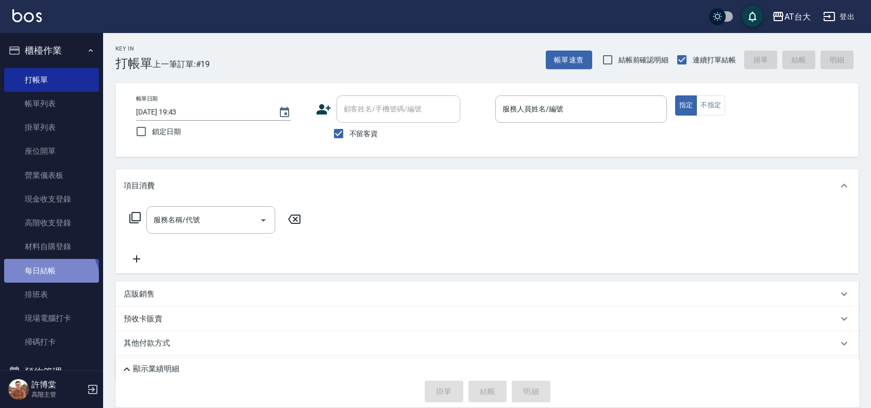
click at [45, 281] on link "每日結帳" at bounding box center [51, 271] width 95 height 24
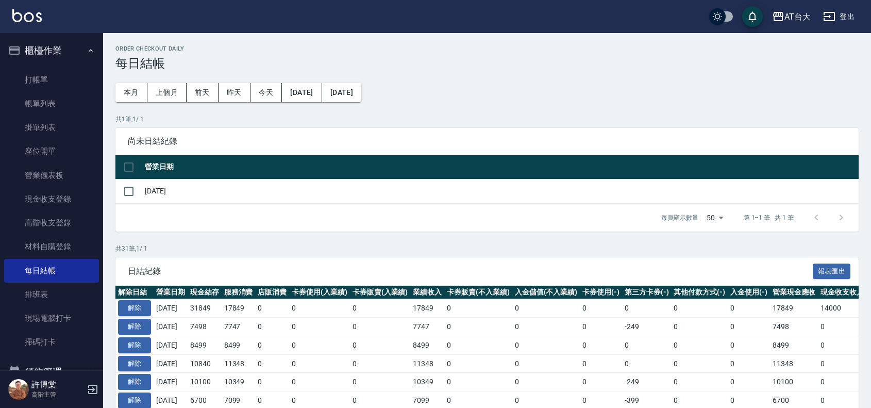
click at [131, 166] on input "checkbox" at bounding box center [129, 167] width 22 height 22
checkbox input "true"
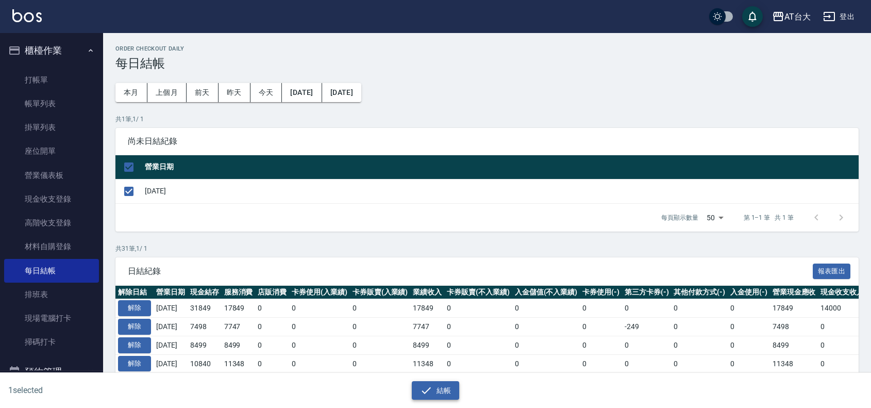
click at [454, 395] on button "結帳" at bounding box center [436, 390] width 48 height 19
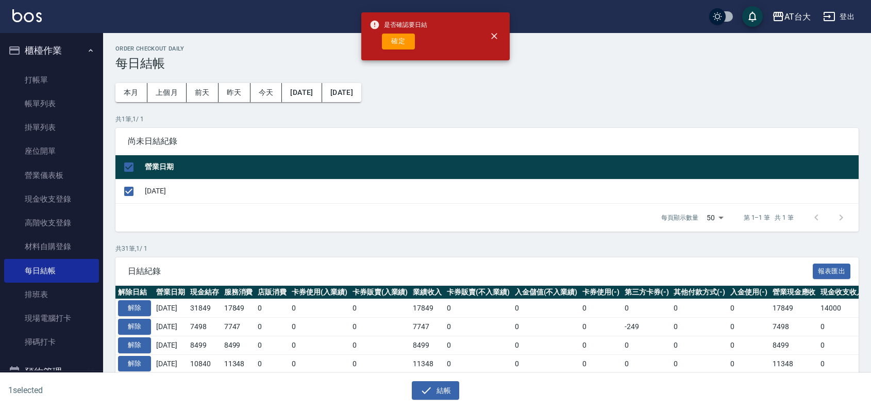
click at [405, 31] on div "是否確認要日結 確定" at bounding box center [399, 36] width 58 height 42
click at [405, 35] on button "確定" at bounding box center [398, 41] width 33 height 16
checkbox input "false"
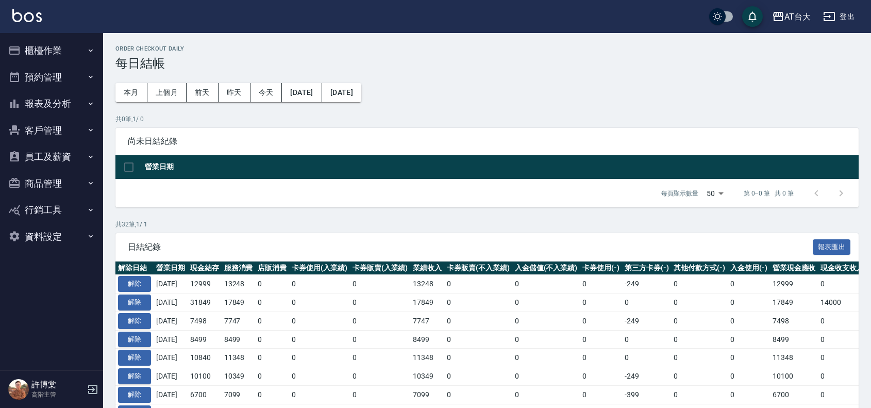
click at [54, 89] on button "預約管理" at bounding box center [51, 77] width 95 height 27
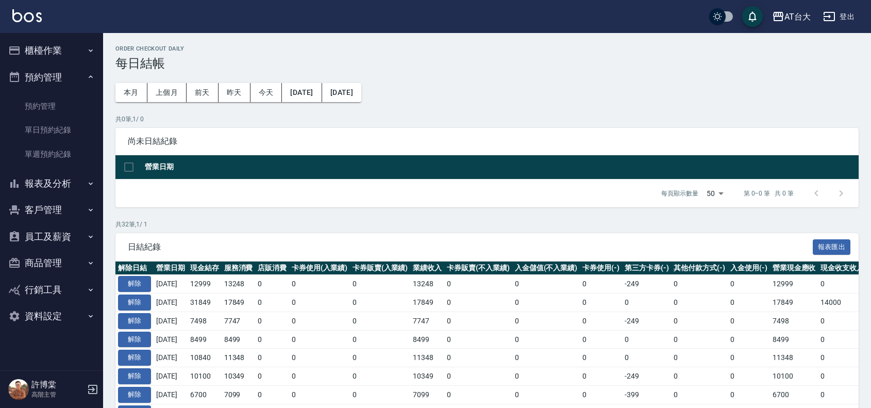
click at [45, 187] on button "報表及分析" at bounding box center [51, 183] width 95 height 27
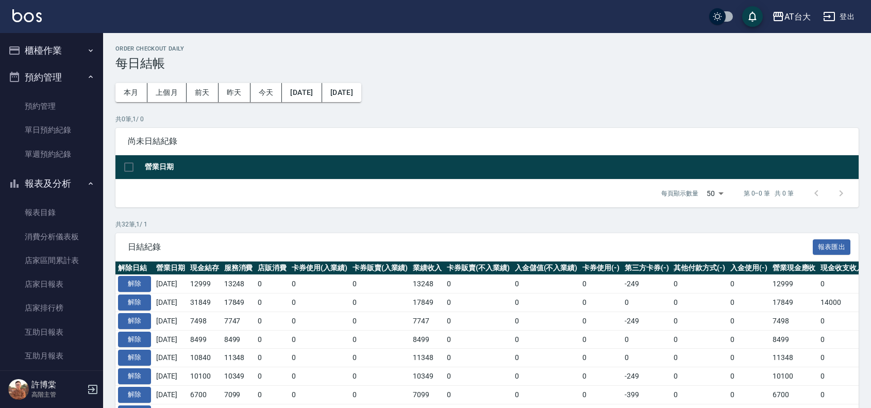
scroll to position [189, 0]
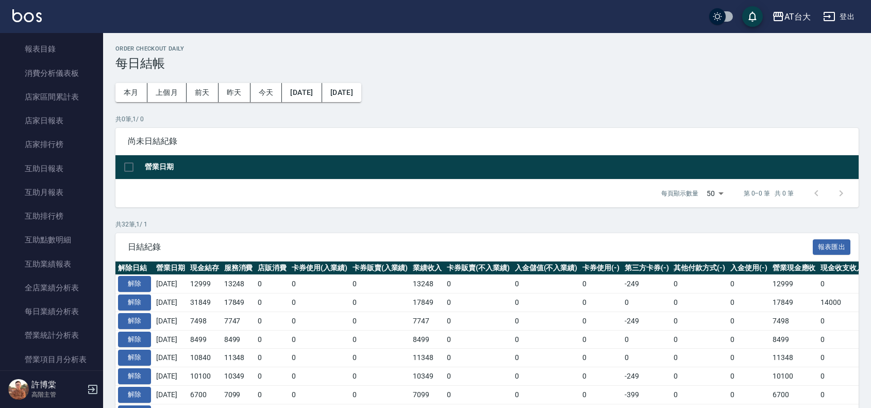
click at [4, 7] on button "報表及分析" at bounding box center [51, 20] width 95 height 27
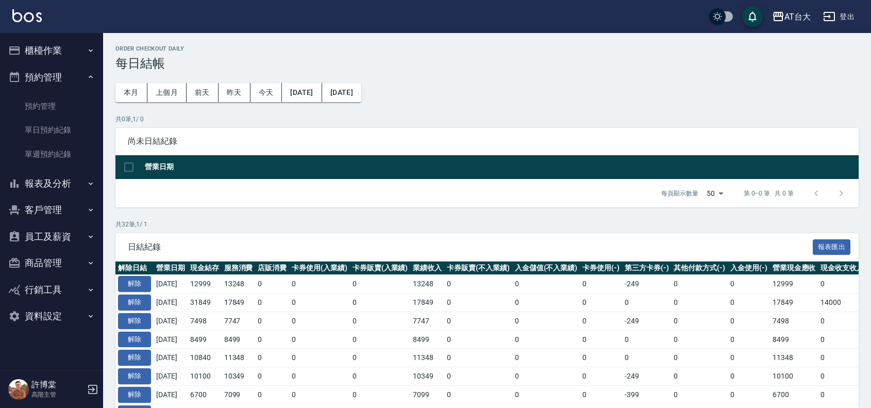
scroll to position [0, 0]
click at [63, 182] on button "報表及分析" at bounding box center [51, 183] width 95 height 27
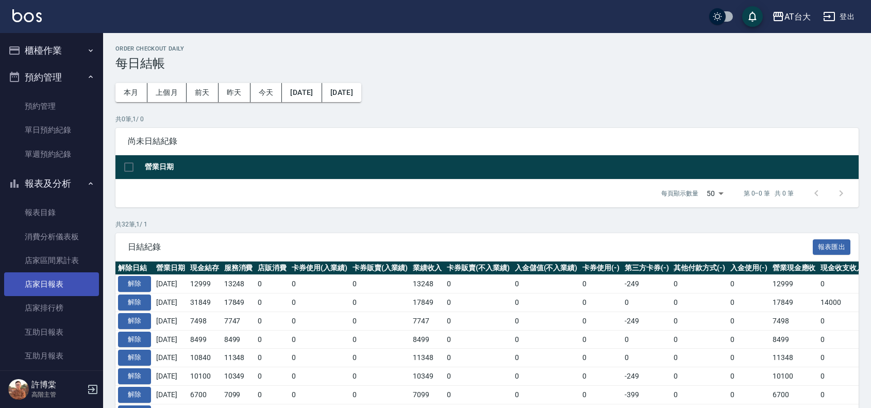
click at [63, 292] on link "店家日報表" at bounding box center [51, 284] width 95 height 24
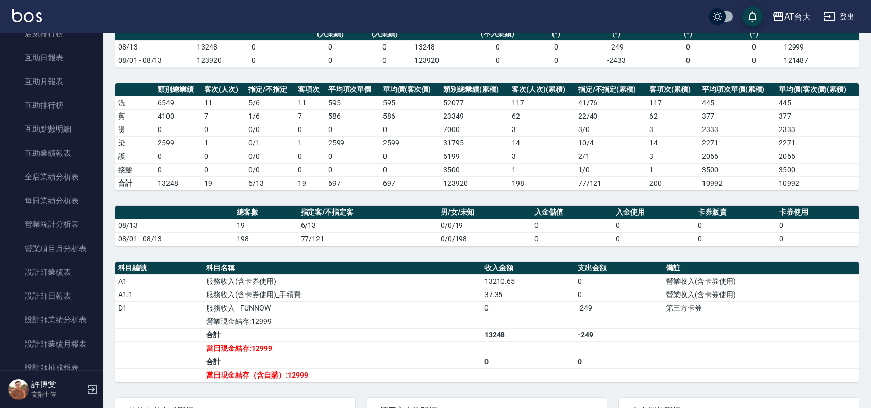
scroll to position [284, 0]
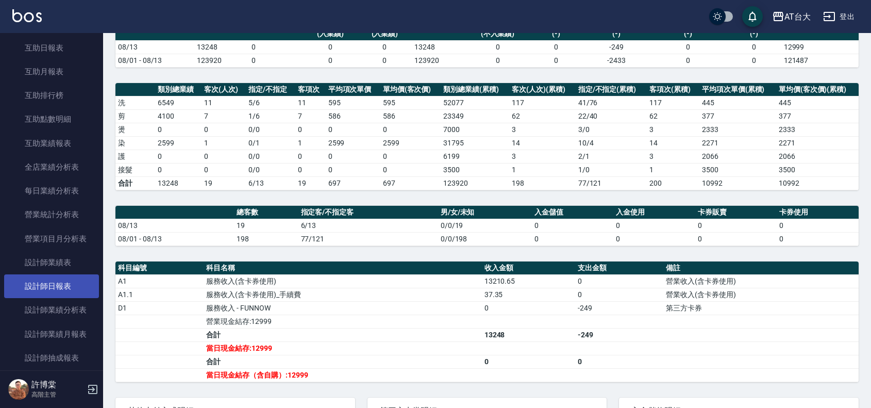
click at [50, 279] on link "設計師日報表" at bounding box center [51, 286] width 95 height 24
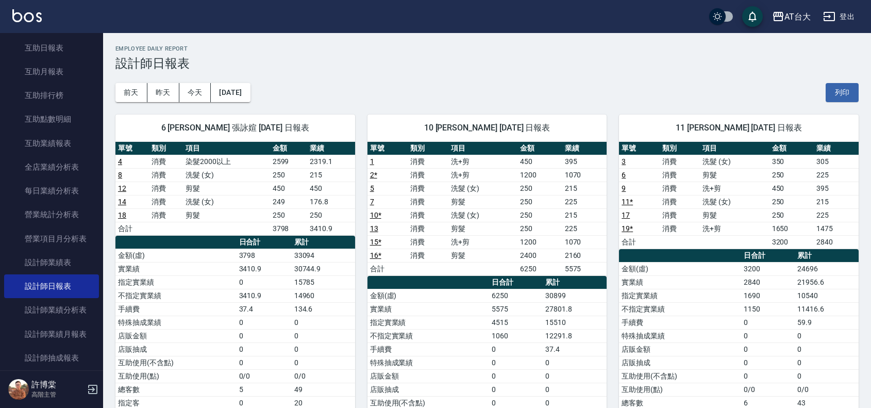
scroll to position [64, 0]
